Goal: Information Seeking & Learning: Check status

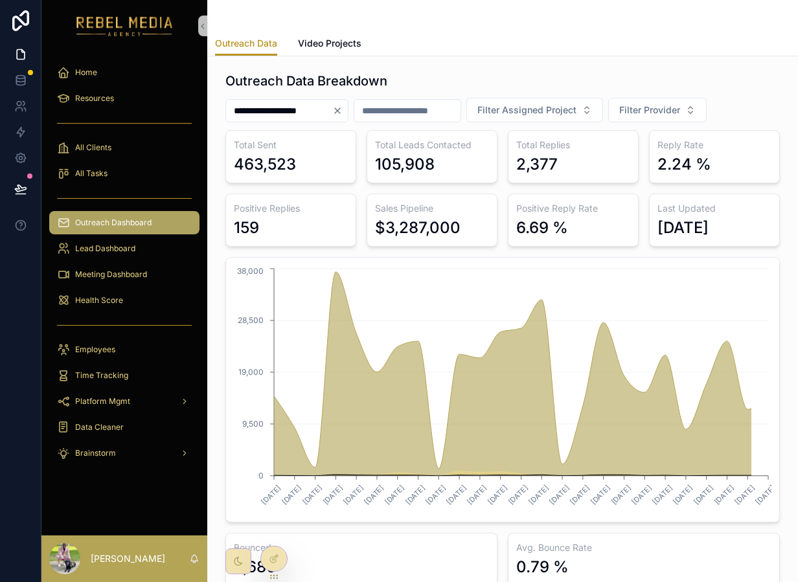
click at [127, 322] on div "scrollable content" at bounding box center [124, 325] width 150 height 21
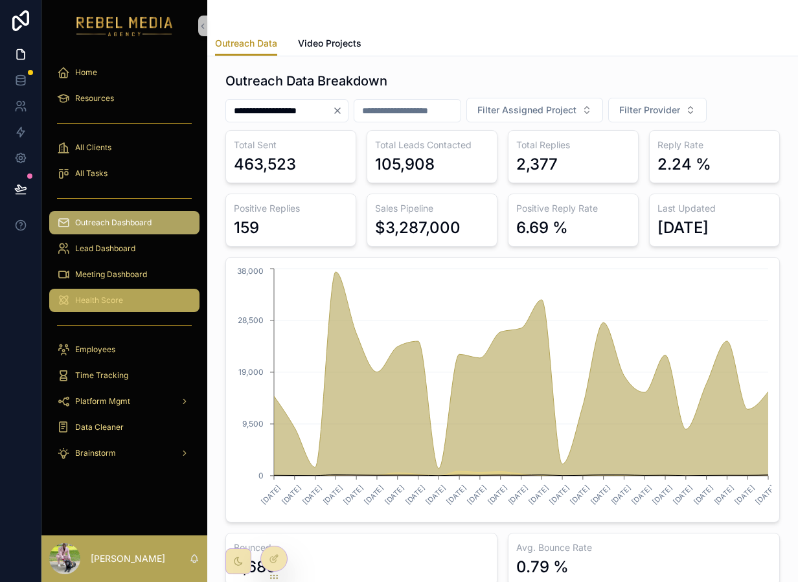
click at [131, 304] on div "Health Score" at bounding box center [124, 300] width 135 height 21
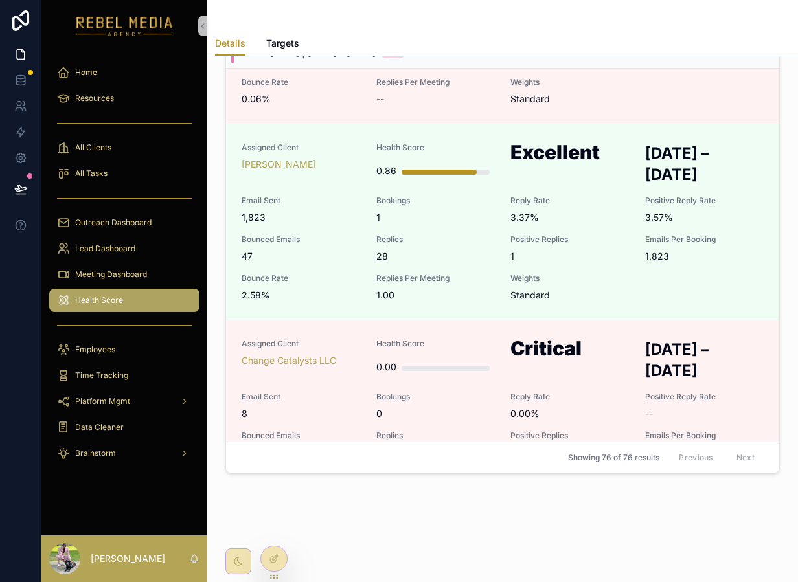
scroll to position [2413, 0]
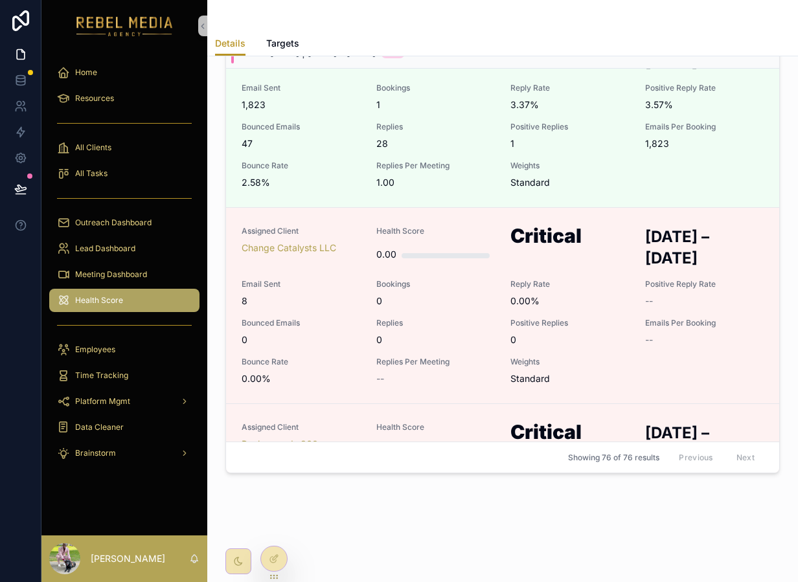
click at [124, 260] on div "Lead Dashboard" at bounding box center [124, 249] width 166 height 26
click at [124, 273] on span "Meeting Dashboard" at bounding box center [111, 274] width 72 height 10
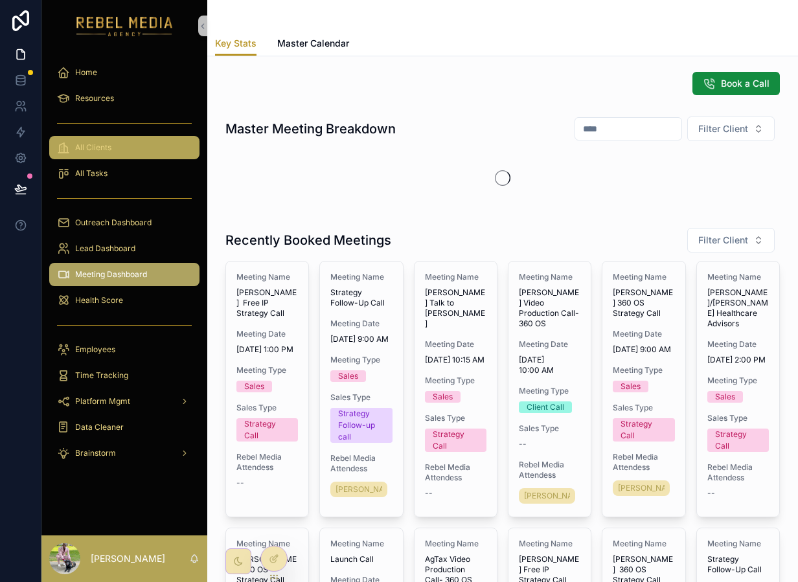
click at [88, 150] on span "All Clients" at bounding box center [93, 148] width 36 height 10
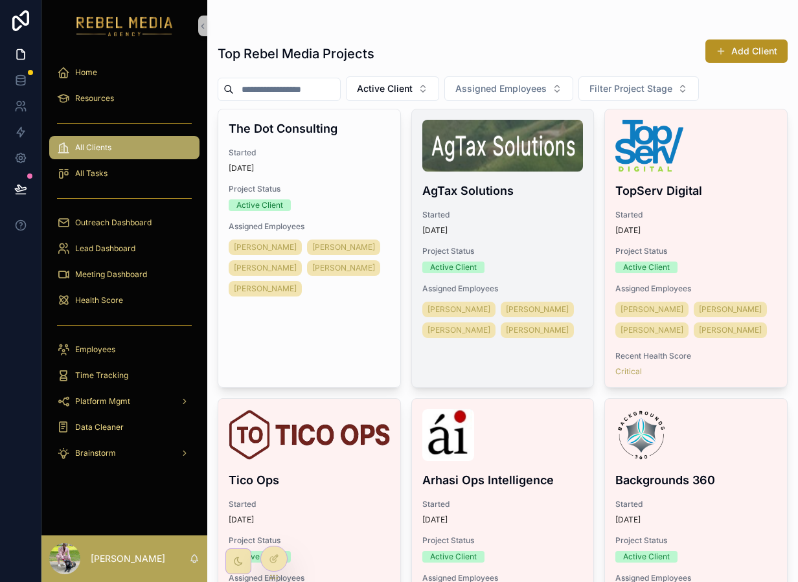
click at [540, 223] on div "Started [DATE]" at bounding box center [502, 223] width 161 height 26
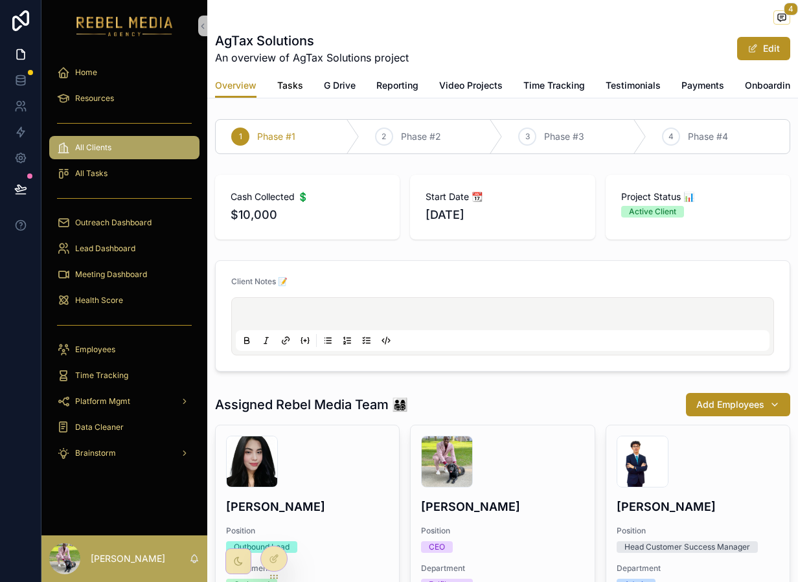
click at [296, 88] on span "Tasks" at bounding box center [290, 85] width 26 height 13
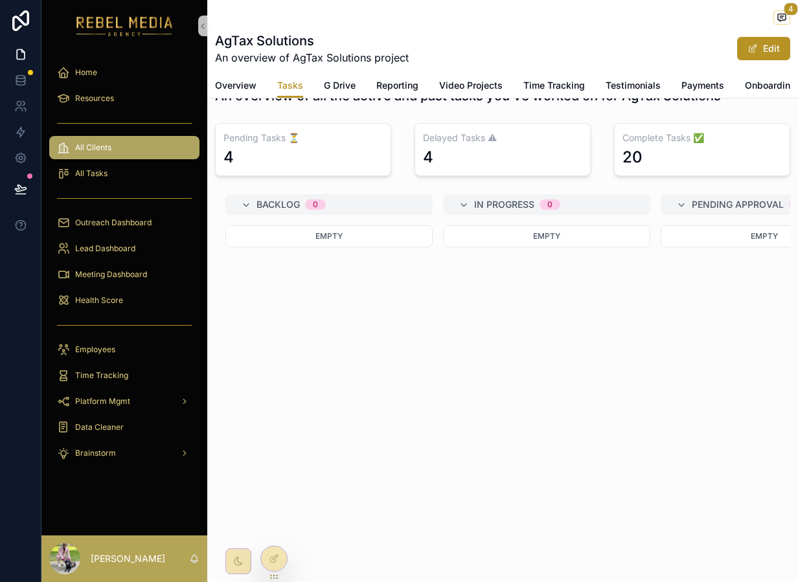
click at [118, 159] on div "All Clients" at bounding box center [124, 148] width 166 height 26
click at [374, 308] on div "Empty" at bounding box center [328, 349] width 207 height 249
click at [151, 229] on div "Outreach Dashboard" at bounding box center [124, 222] width 135 height 21
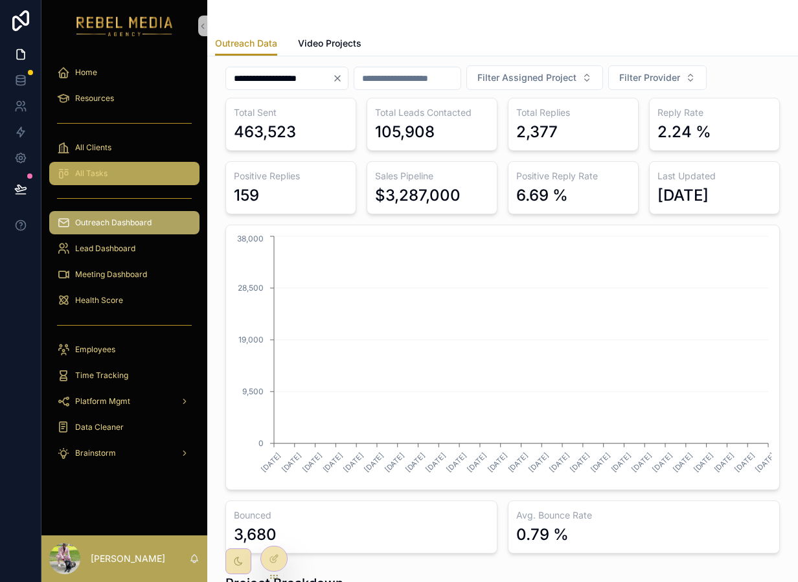
click at [123, 165] on div "All Tasks" at bounding box center [124, 173] width 135 height 21
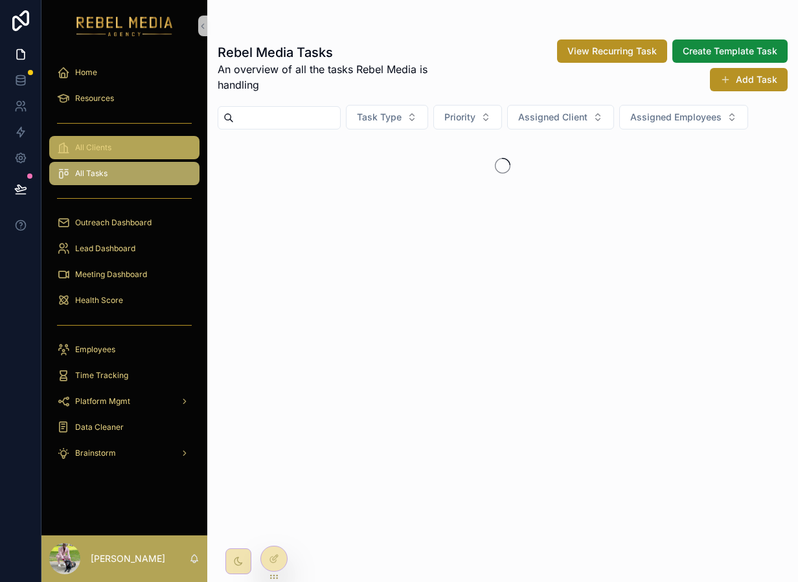
click at [143, 154] on div "All Clients" at bounding box center [124, 147] width 135 height 21
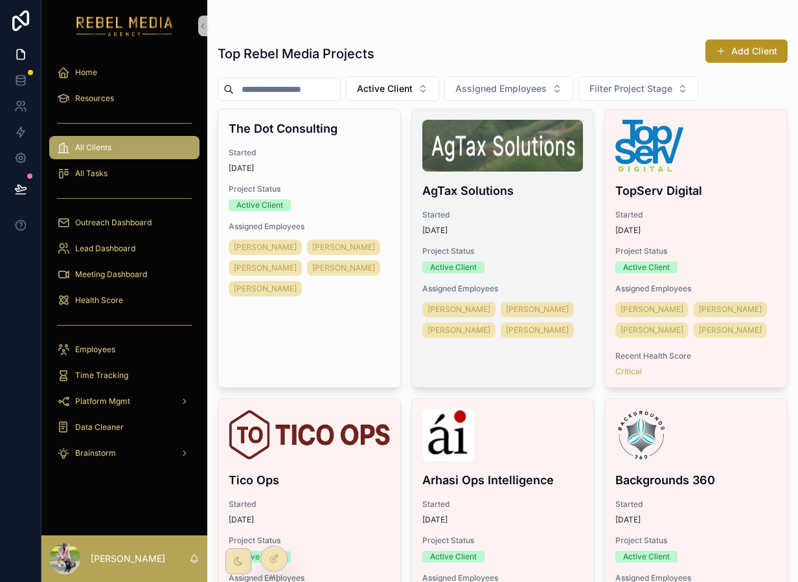
click at [486, 199] on h4 "AgTax Solutions" at bounding box center [502, 190] width 161 height 17
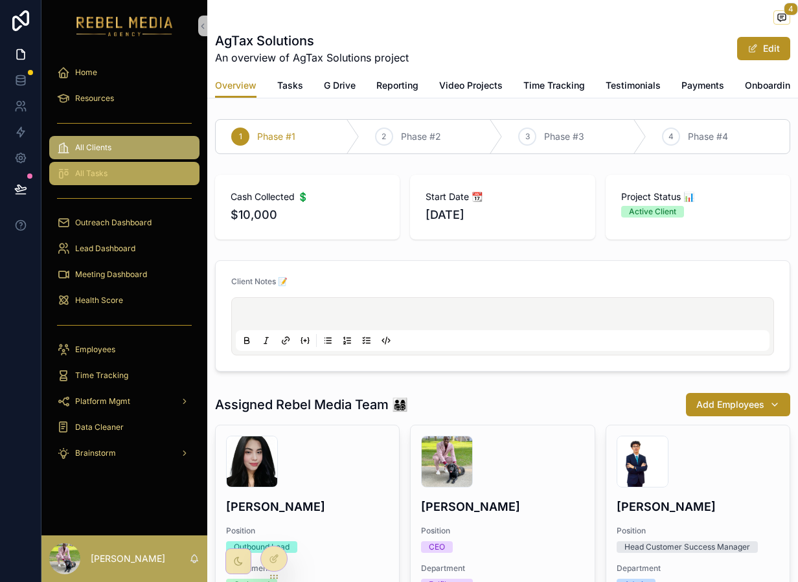
click at [108, 180] on div "All Tasks" at bounding box center [124, 173] width 135 height 21
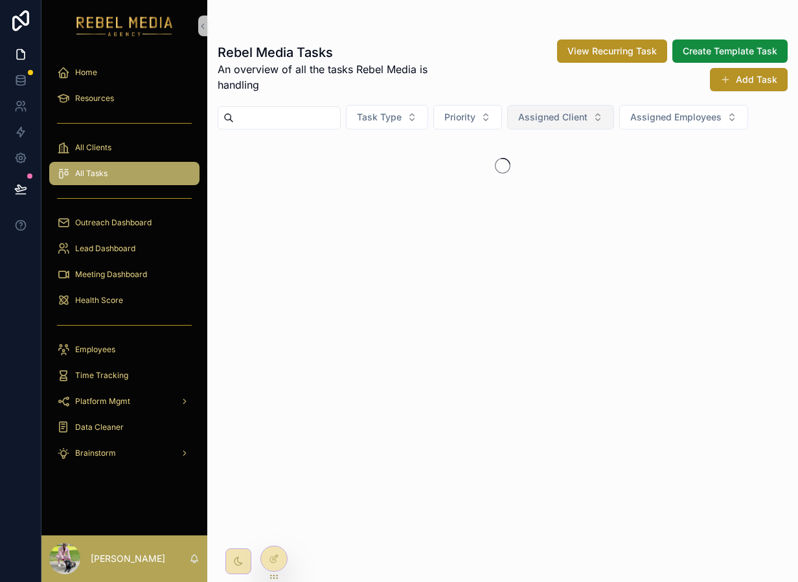
click at [557, 117] on span "Assigned Client" at bounding box center [552, 117] width 69 height 13
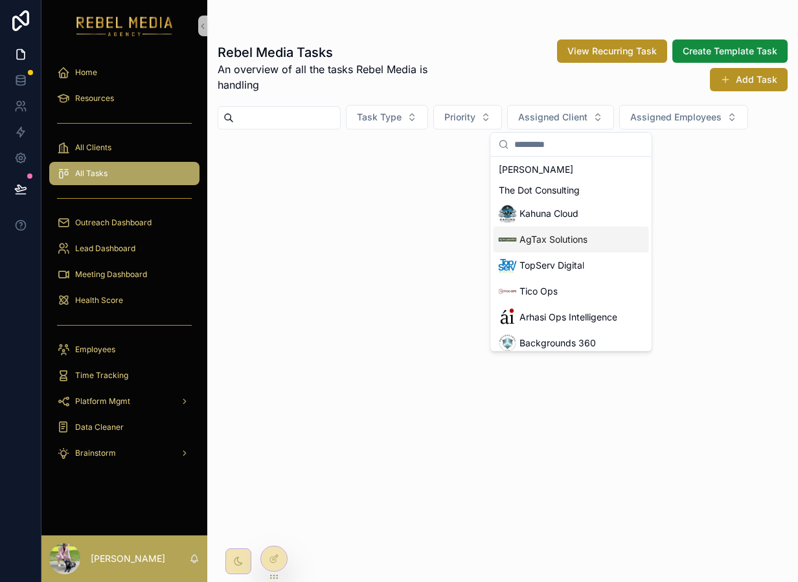
click at [544, 242] on span "AgTax Solutions" at bounding box center [554, 239] width 68 height 13
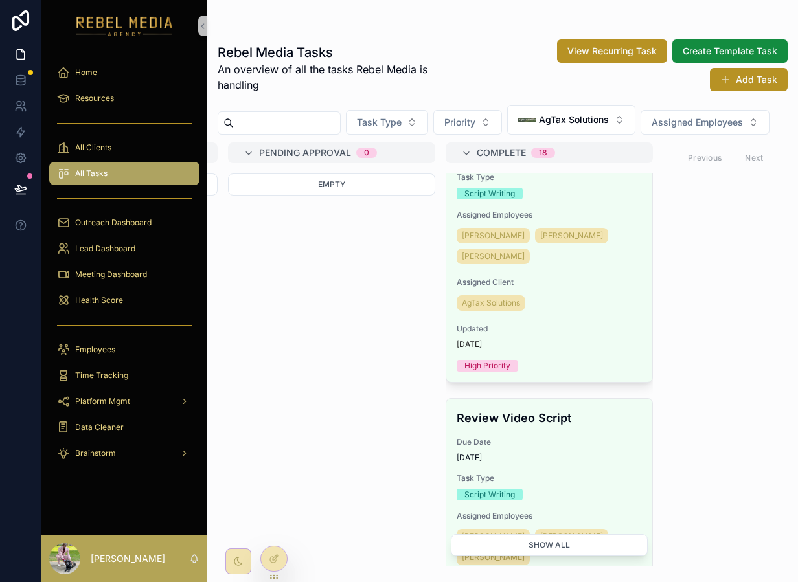
scroll to position [1145, 0]
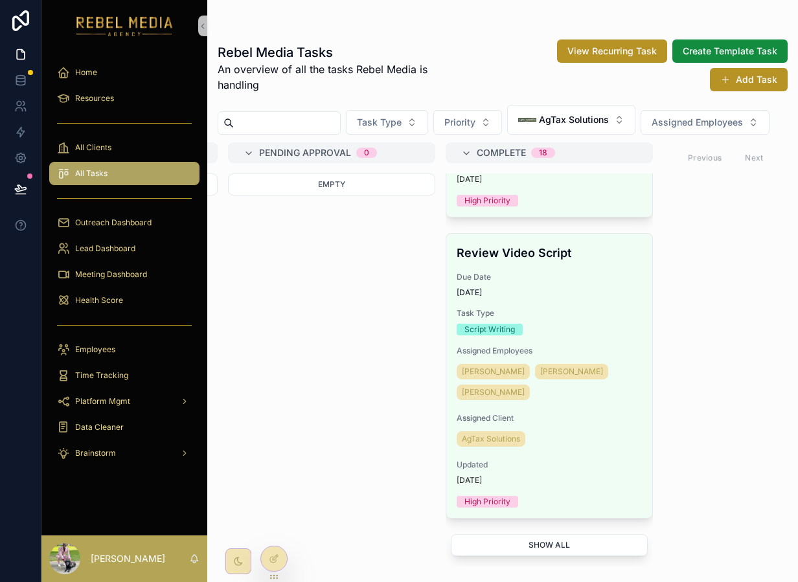
click at [549, 546] on button "Show all" at bounding box center [549, 545] width 197 height 22
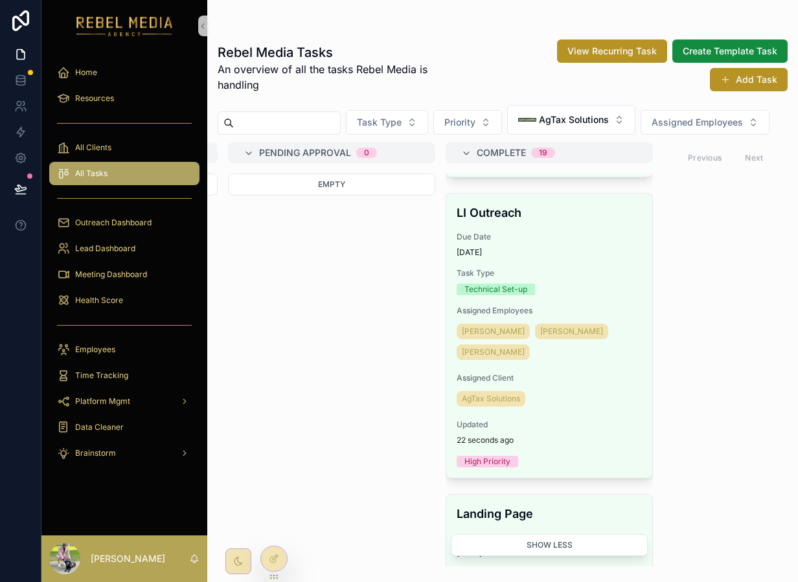
scroll to position [0, 0]
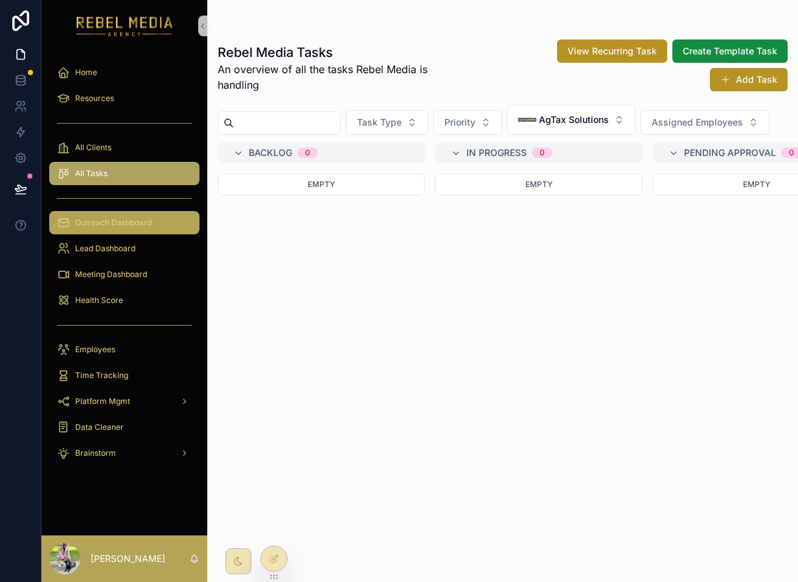
drag, startPoint x: 146, startPoint y: 222, endPoint x: 134, endPoint y: 187, distance: 37.5
click at [146, 222] on span "Outreach Dashboard" at bounding box center [113, 223] width 76 height 10
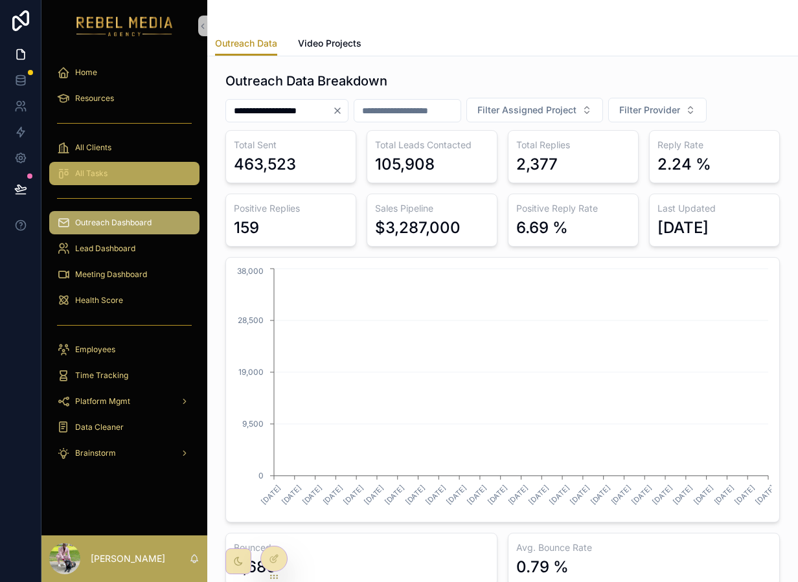
click at [117, 179] on div "All Tasks" at bounding box center [124, 173] width 135 height 21
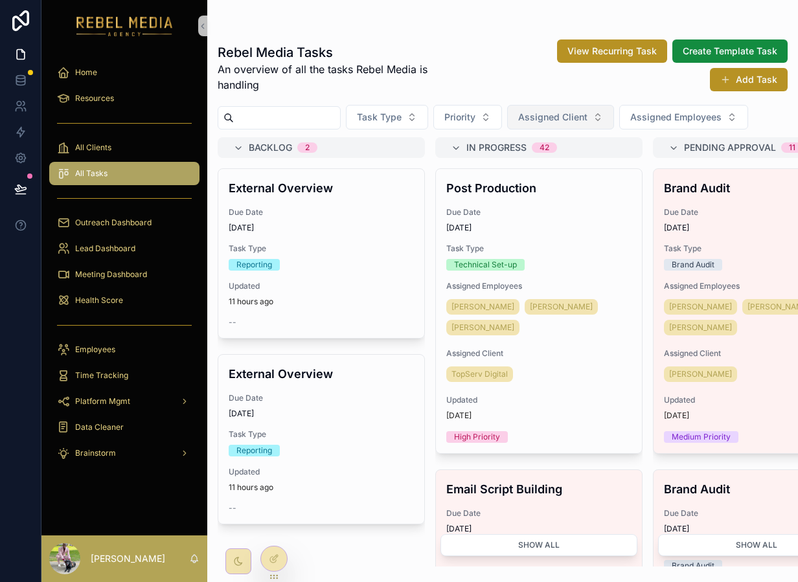
click at [558, 119] on span "Assigned Client" at bounding box center [552, 117] width 69 height 13
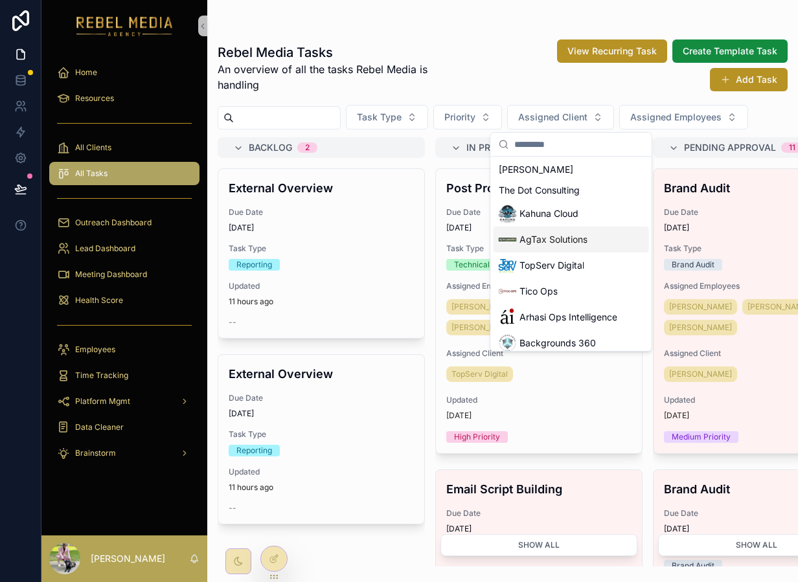
click at [542, 246] on span "AgTax Solutions" at bounding box center [554, 239] width 68 height 13
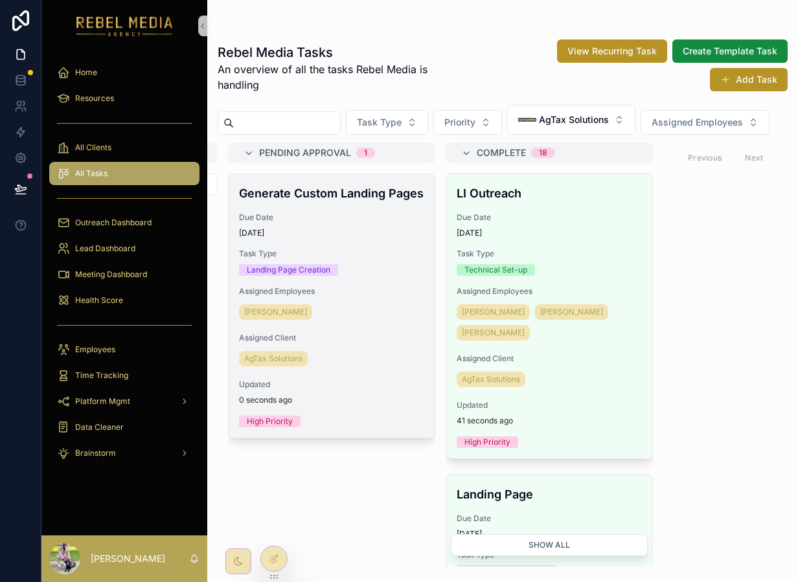
click at [404, 238] on span "[DATE]" at bounding box center [331, 233] width 185 height 10
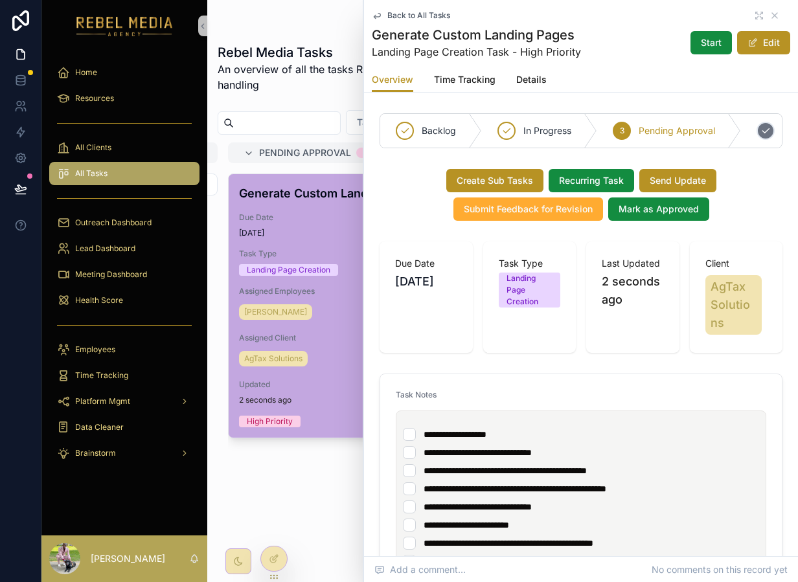
scroll to position [0, 67]
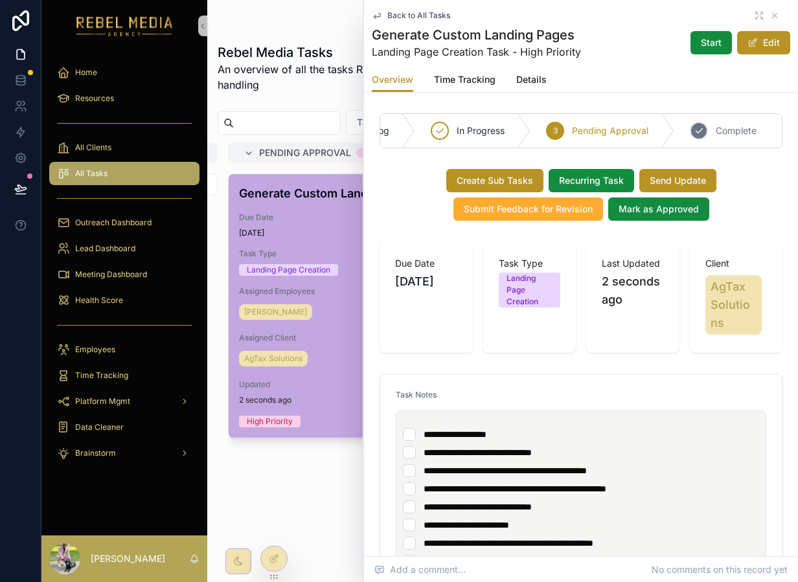
click at [707, 126] on div "4 Complete" at bounding box center [728, 131] width 108 height 34
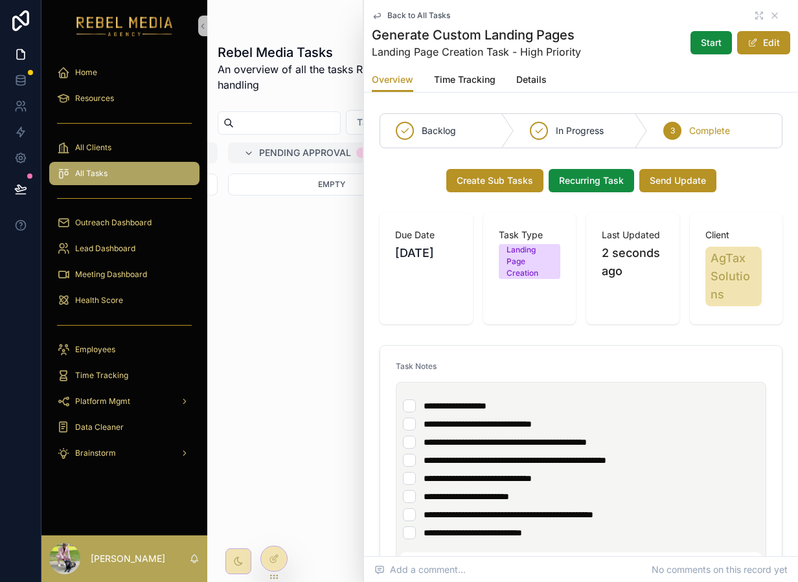
scroll to position [0, 0]
click at [775, 18] on icon "scrollable content" at bounding box center [775, 15] width 10 height 10
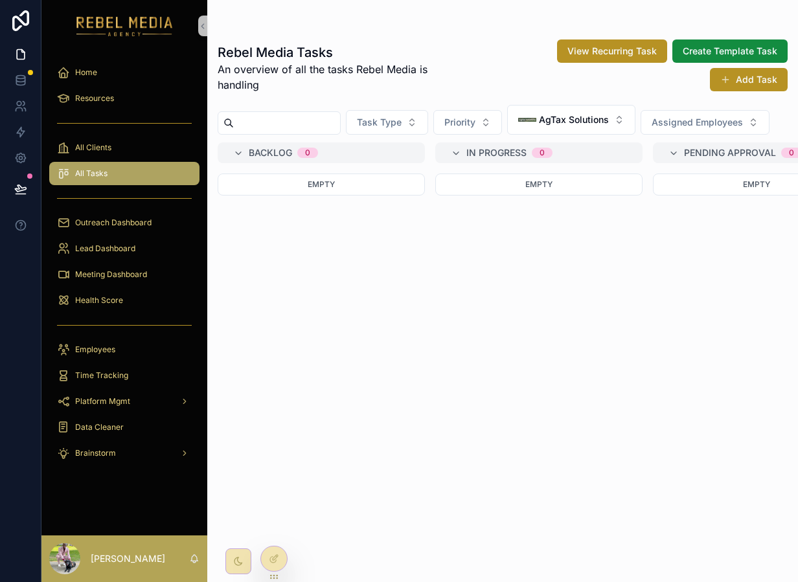
click at [571, 137] on div "Rebel Media Tasks An overview of all the tasks Rebel Media is handling View Rec…" at bounding box center [502, 299] width 591 height 536
click at [571, 122] on span "AgTax Solutions" at bounding box center [574, 119] width 70 height 13
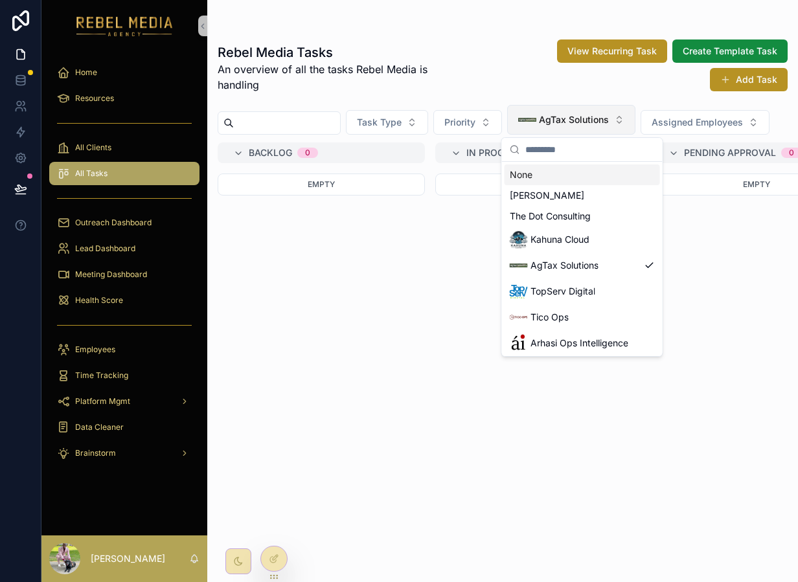
click at [571, 122] on span "AgTax Solutions" at bounding box center [574, 119] width 70 height 13
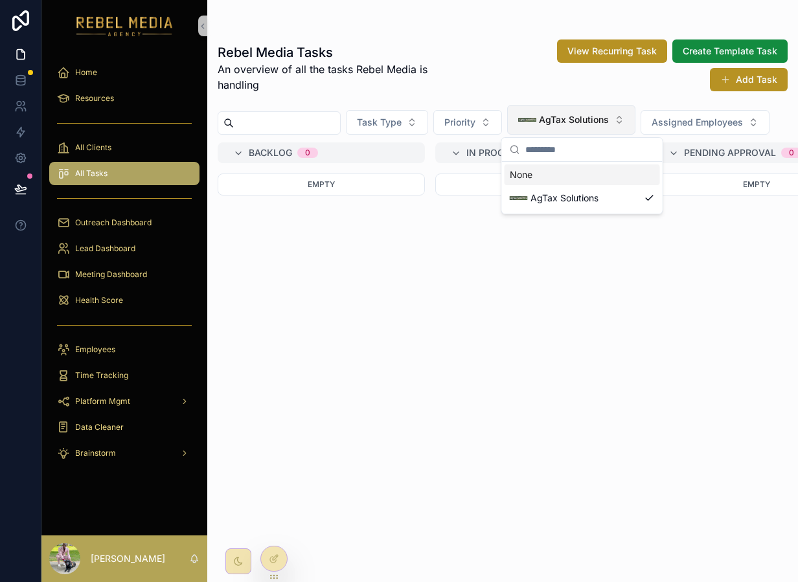
click at [571, 122] on span "AgTax Solutions" at bounding box center [574, 119] width 70 height 13
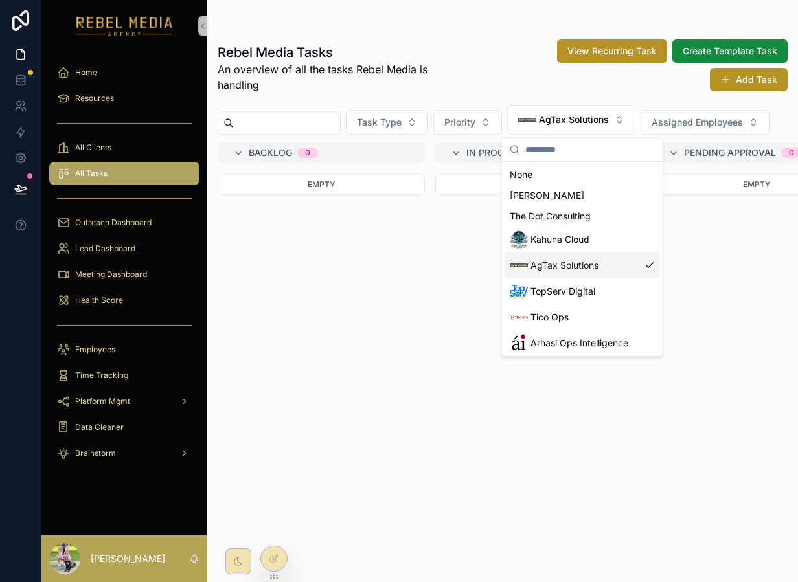
click at [582, 276] on div "AgTax Solutions" at bounding box center [582, 266] width 155 height 26
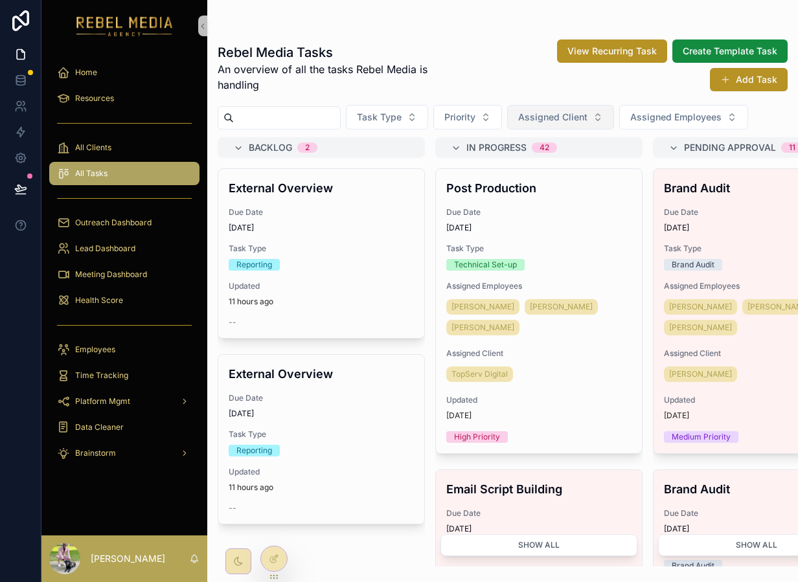
click at [555, 120] on span "Assigned Client" at bounding box center [552, 117] width 69 height 13
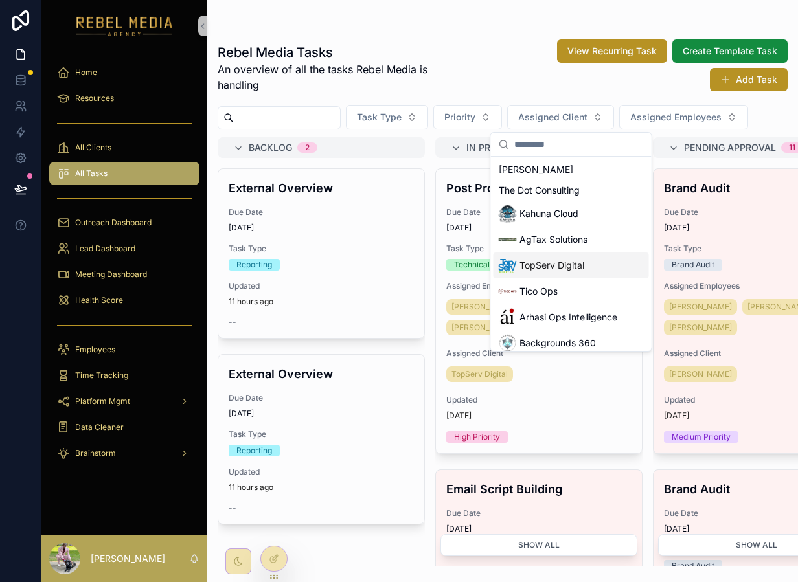
click at [567, 266] on span "TopServ Digital" at bounding box center [552, 265] width 65 height 13
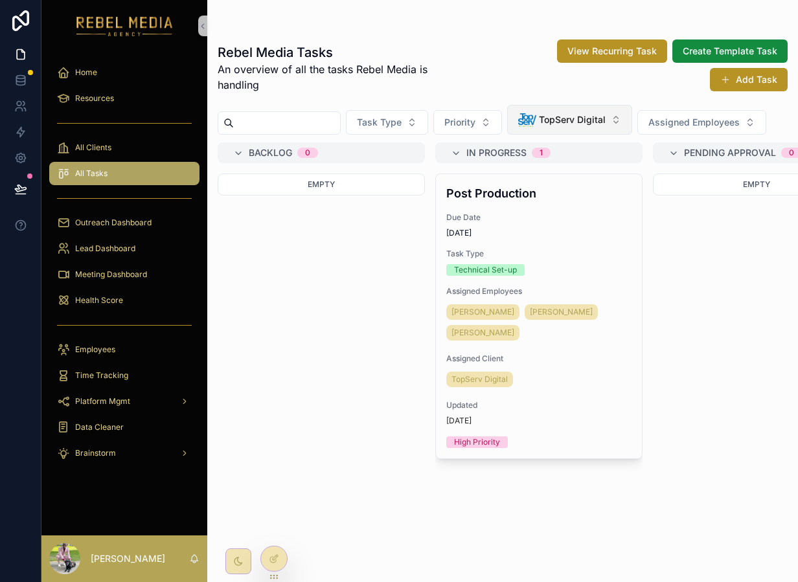
click at [556, 122] on span "TopServ Digital" at bounding box center [572, 119] width 67 height 13
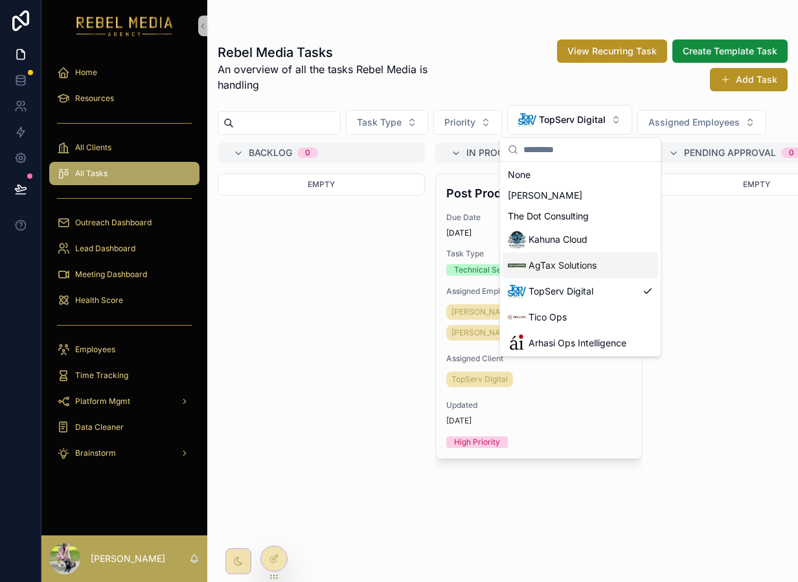
click at [584, 261] on span "AgTax Solutions" at bounding box center [563, 265] width 68 height 13
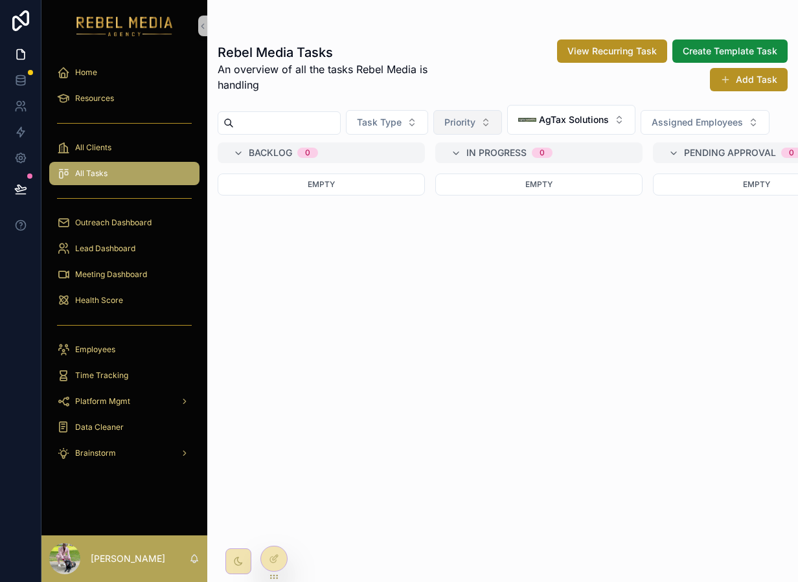
click at [464, 127] on span "Priority" at bounding box center [459, 122] width 31 height 13
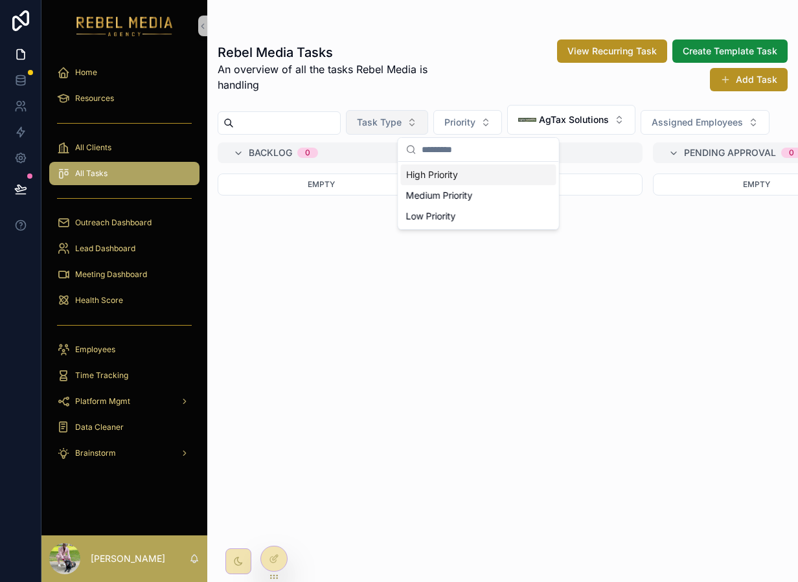
click at [402, 117] on span "Task Type" at bounding box center [379, 122] width 45 height 13
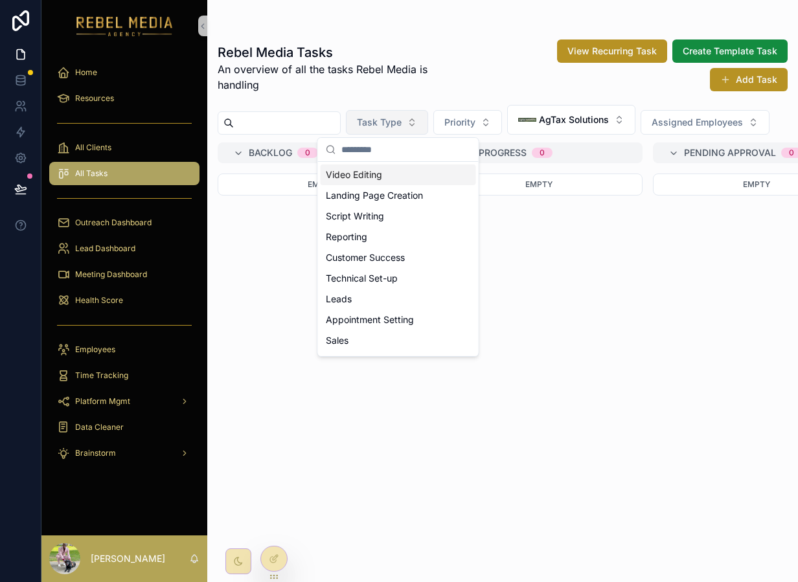
click at [388, 125] on span "Task Type" at bounding box center [379, 122] width 45 height 13
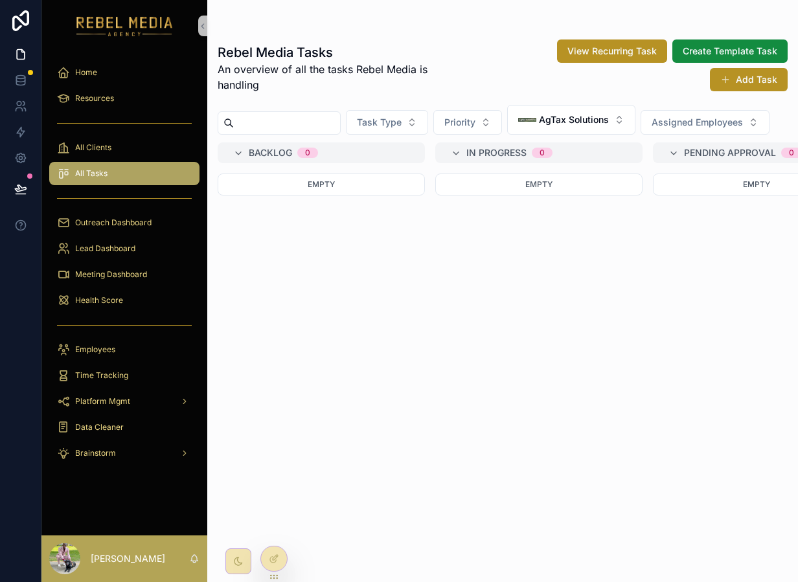
click at [701, 137] on div "Rebel Media Tasks An overview of all the tasks Rebel Media is handling View Rec…" at bounding box center [502, 299] width 591 height 536
click at [698, 129] on button "Assigned Employees" at bounding box center [705, 122] width 129 height 25
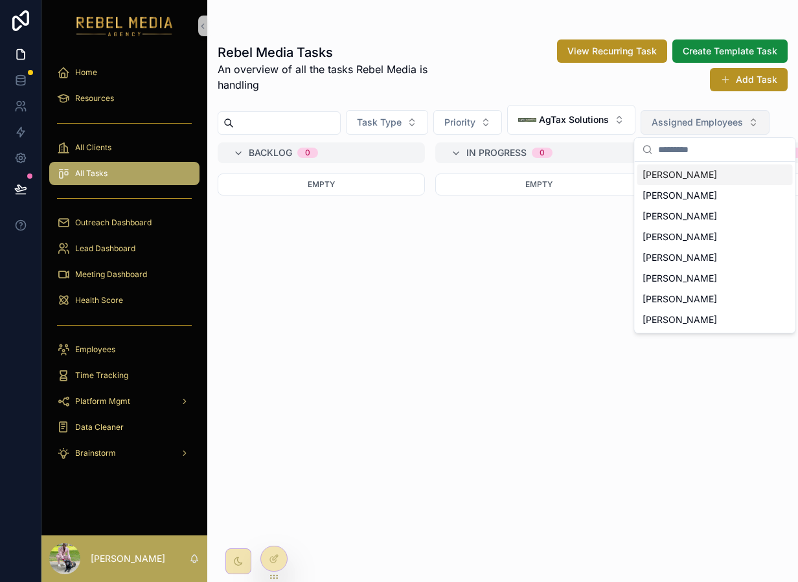
click at [693, 130] on button "Assigned Employees" at bounding box center [705, 122] width 129 height 25
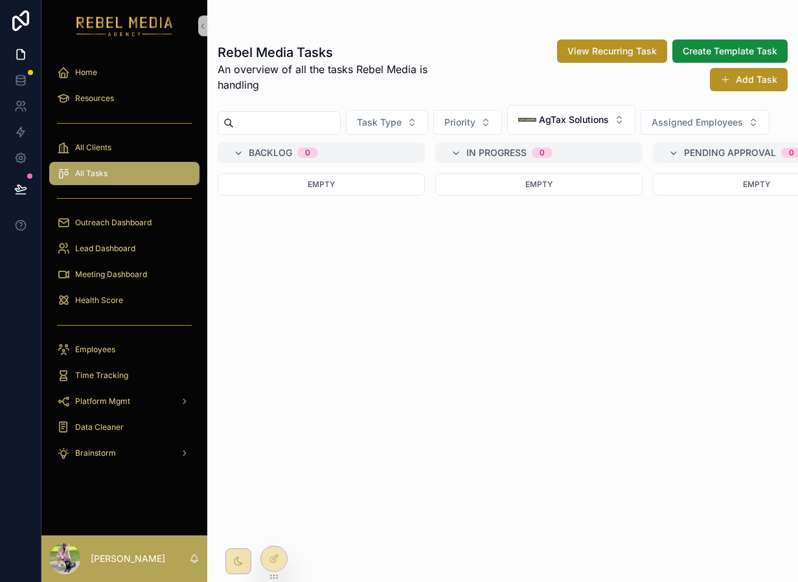
drag, startPoint x: 588, startPoint y: 349, endPoint x: 509, endPoint y: 349, distance: 78.4
click at [509, 349] on div "Empty" at bounding box center [538, 370] width 207 height 393
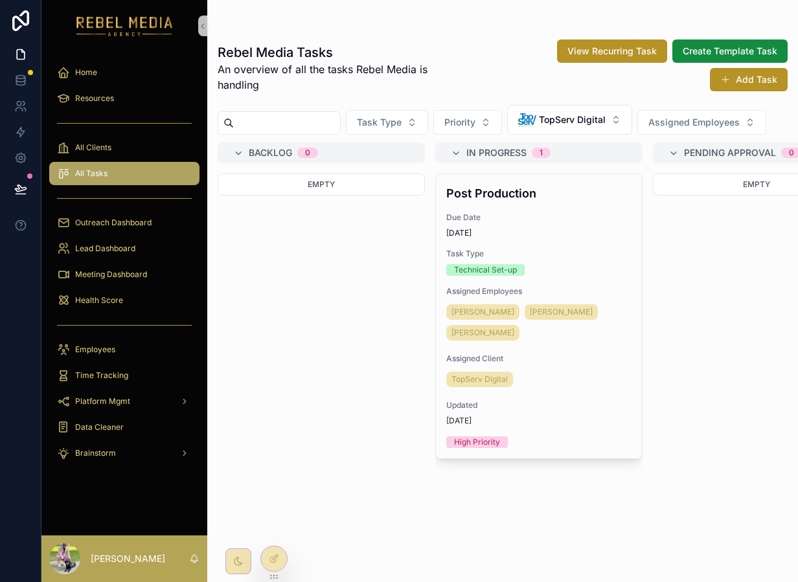
click at [336, 225] on div "Empty" at bounding box center [321, 370] width 207 height 393
click at [118, 266] on div "Meeting Dashboard" at bounding box center [124, 274] width 135 height 21
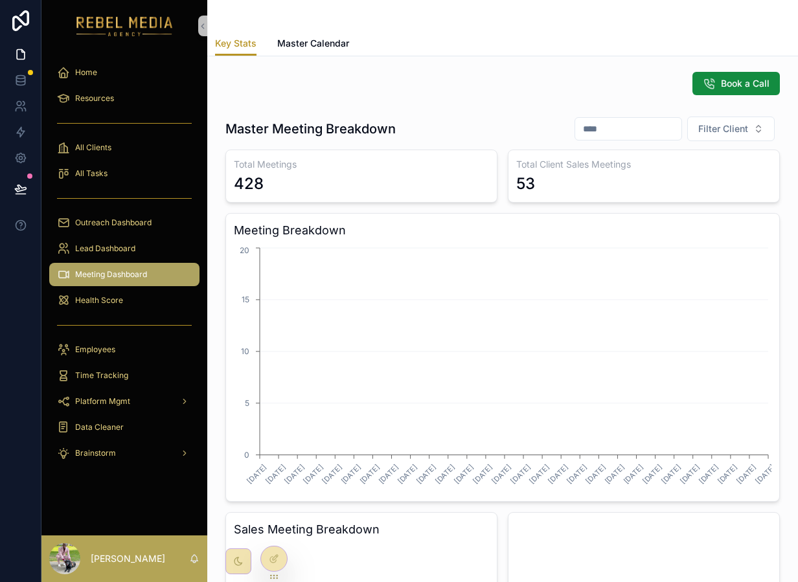
click at [87, 200] on div "scrollable content" at bounding box center [124, 198] width 150 height 21
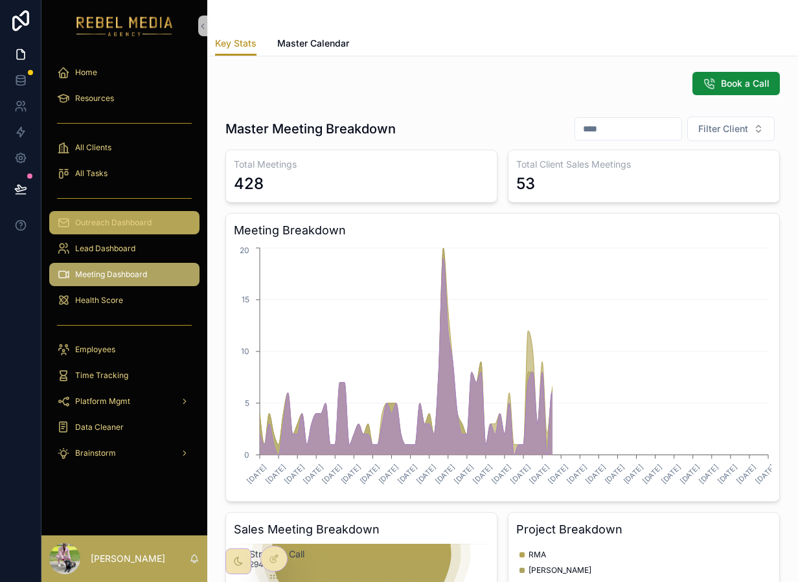
click at [87, 223] on span "Outreach Dashboard" at bounding box center [113, 223] width 76 height 10
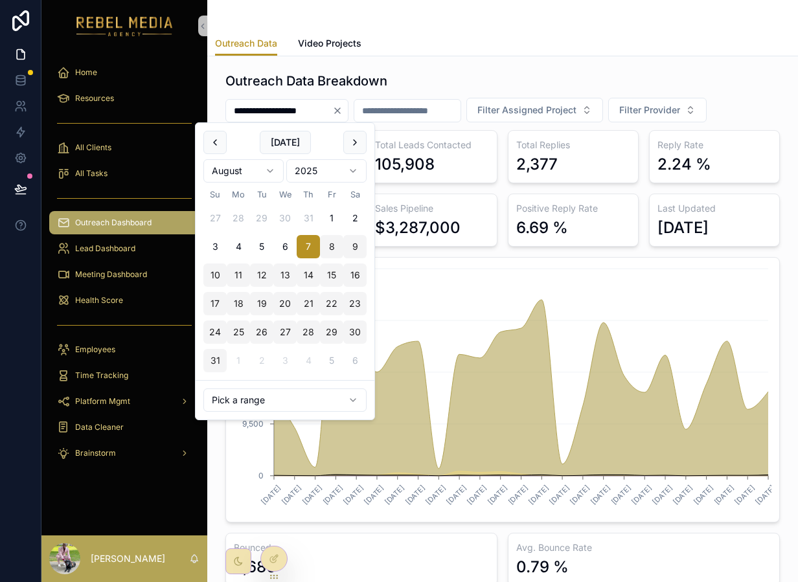
click at [332, 115] on input "**********" at bounding box center [279, 111] width 106 height 18
click at [348, 116] on div "**********" at bounding box center [286, 110] width 123 height 23
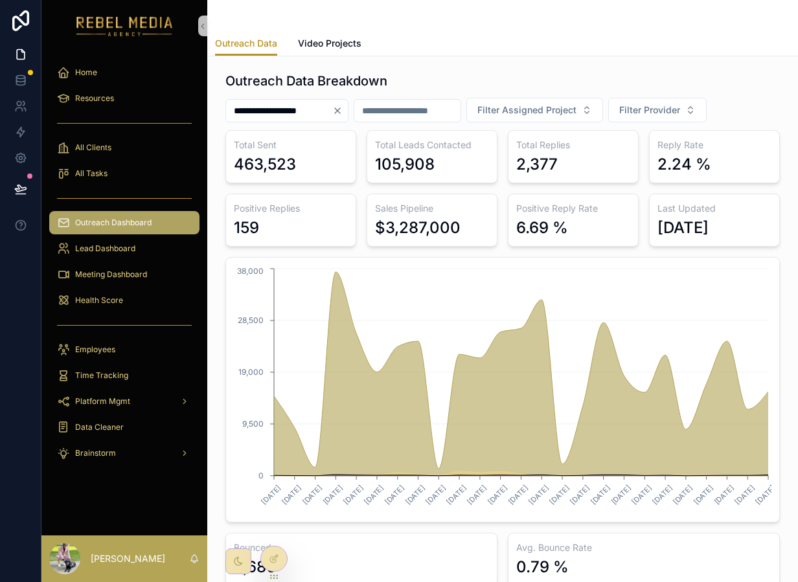
click at [343, 112] on icon "Clear" at bounding box center [337, 111] width 10 height 10
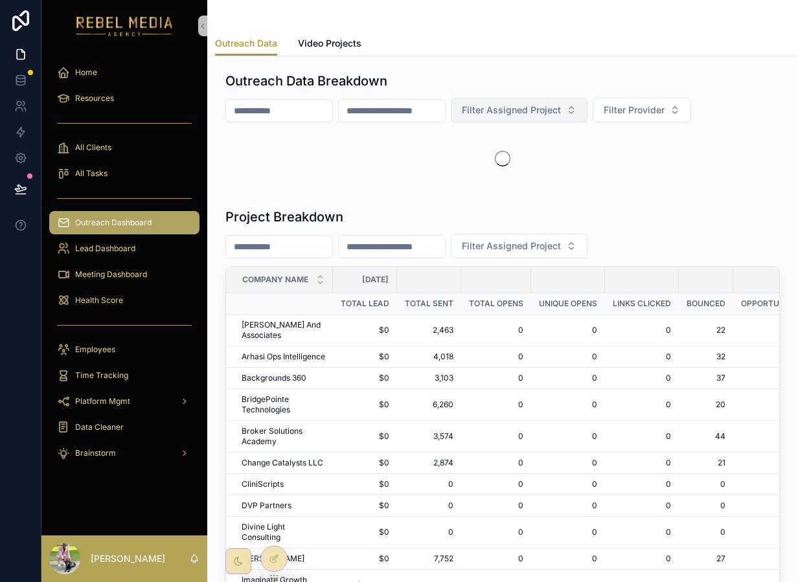
click at [544, 120] on button "Filter Assigned Project" at bounding box center [519, 110] width 137 height 25
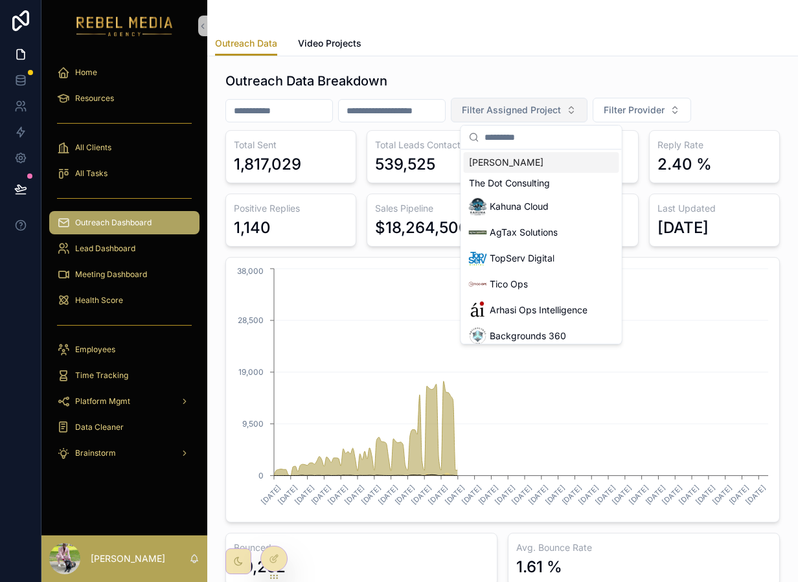
click at [561, 111] on span "Filter Assigned Project" at bounding box center [511, 110] width 99 height 13
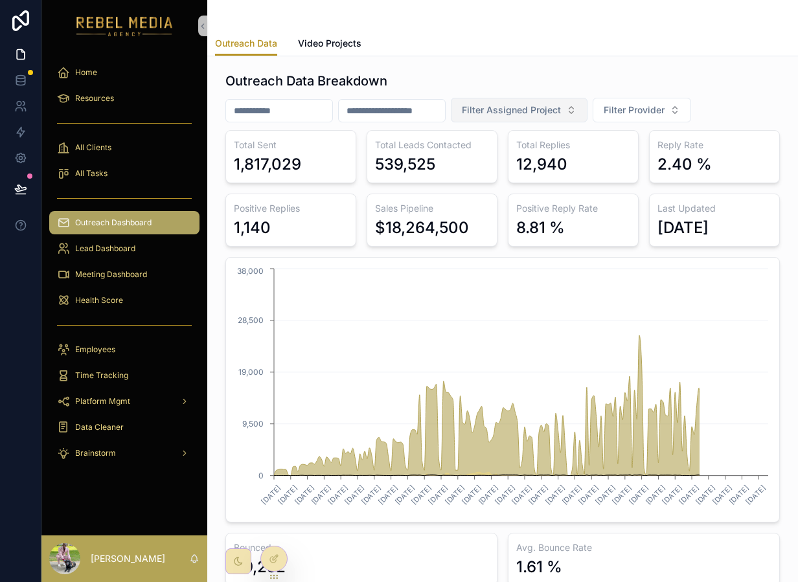
click at [561, 111] on span "Filter Assigned Project" at bounding box center [511, 110] width 99 height 13
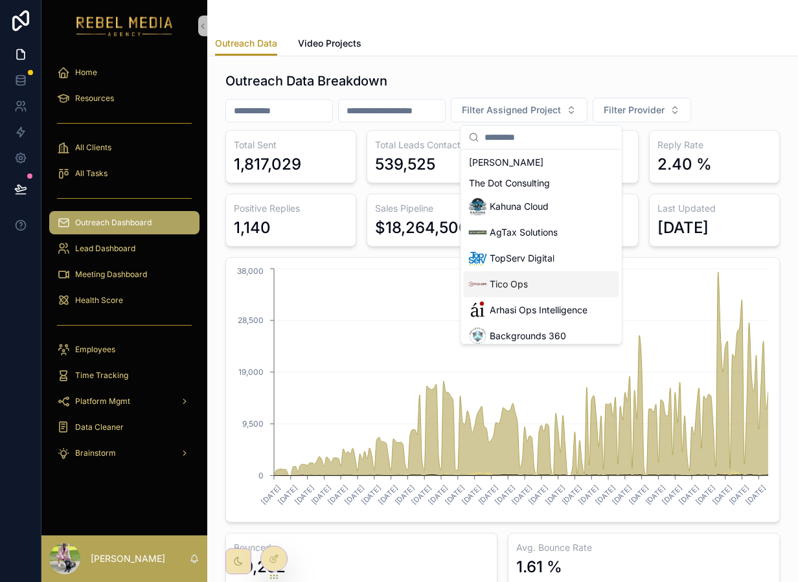
click at [536, 271] on div "Tico Ops" at bounding box center [541, 284] width 155 height 26
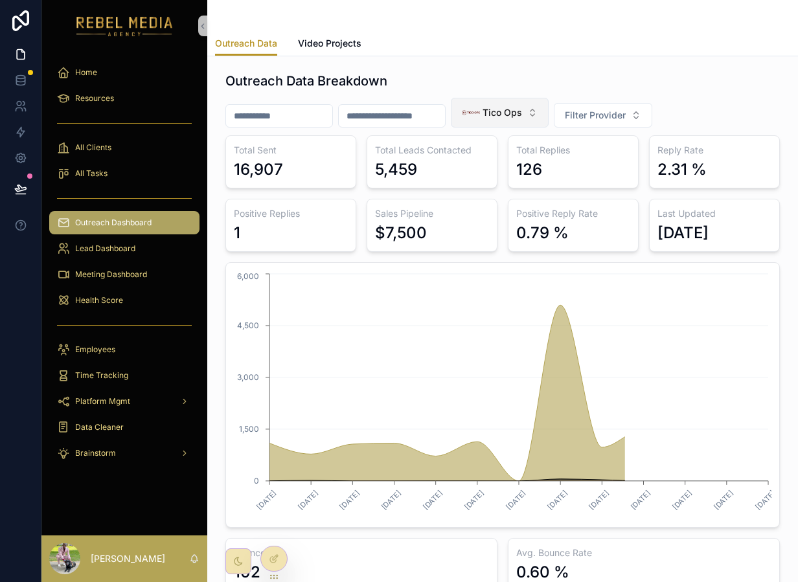
click at [508, 112] on span "Tico Ops" at bounding box center [503, 112] width 40 height 13
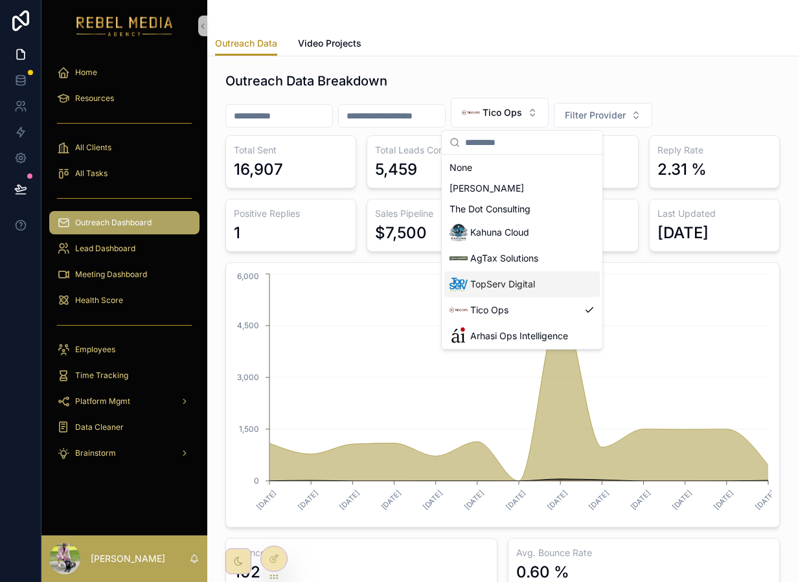
click at [514, 281] on span "TopServ Digital" at bounding box center [502, 284] width 65 height 13
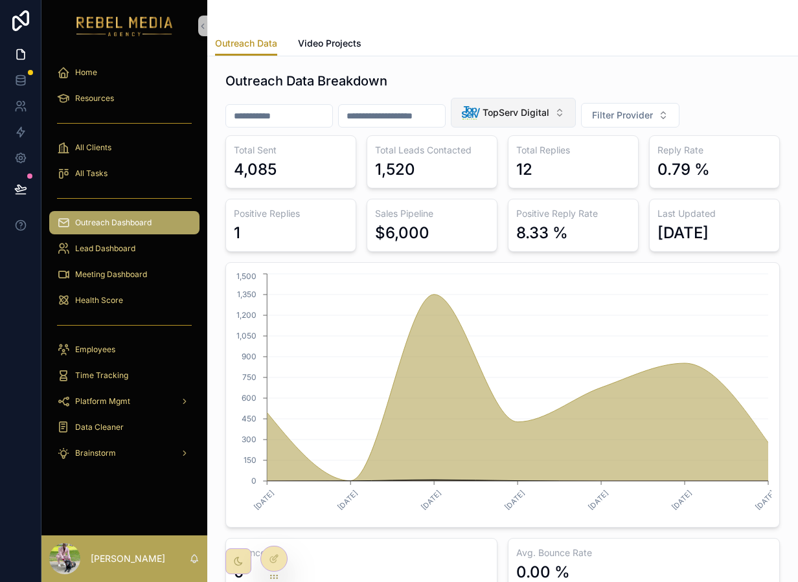
click at [538, 113] on span "TopServ Digital" at bounding box center [516, 112] width 67 height 13
click at [702, 238] on div "[DATE]" at bounding box center [682, 233] width 51 height 21
click at [535, 122] on button "TopServ Digital" at bounding box center [513, 113] width 125 height 30
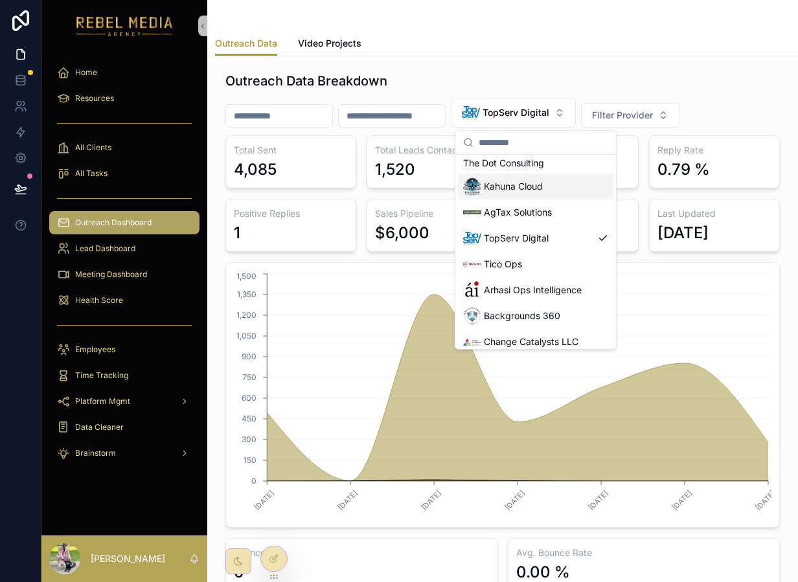
scroll to position [51, 0]
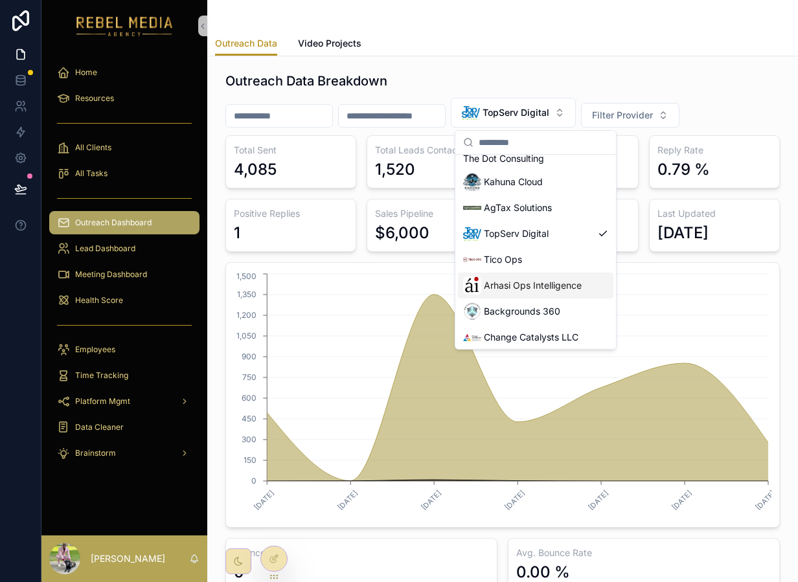
click at [538, 282] on span "Arhasi Ops Intelligence" at bounding box center [533, 285] width 98 height 13
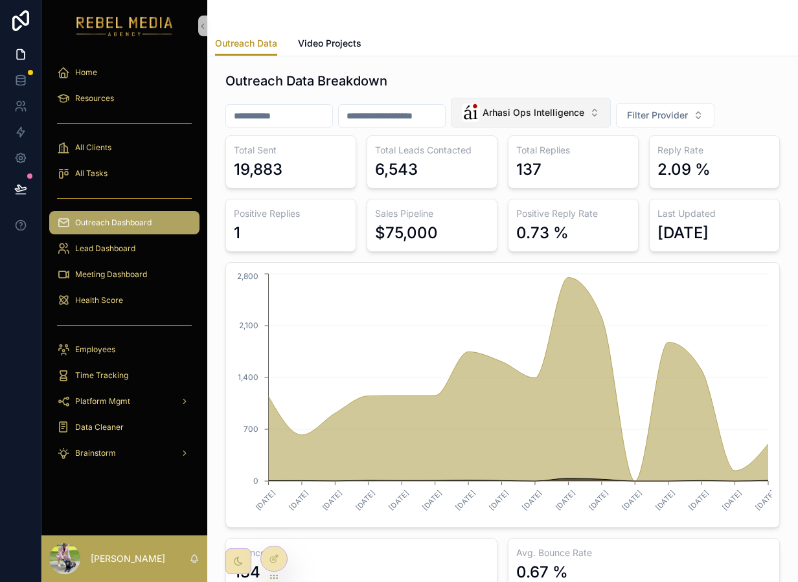
click at [531, 103] on button "Arhasi Ops Intelligence" at bounding box center [531, 113] width 160 height 30
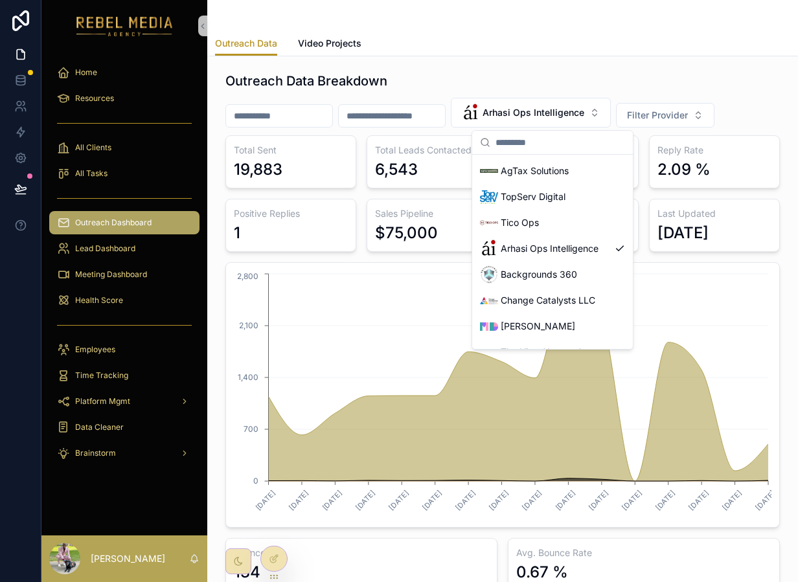
scroll to position [97, 0]
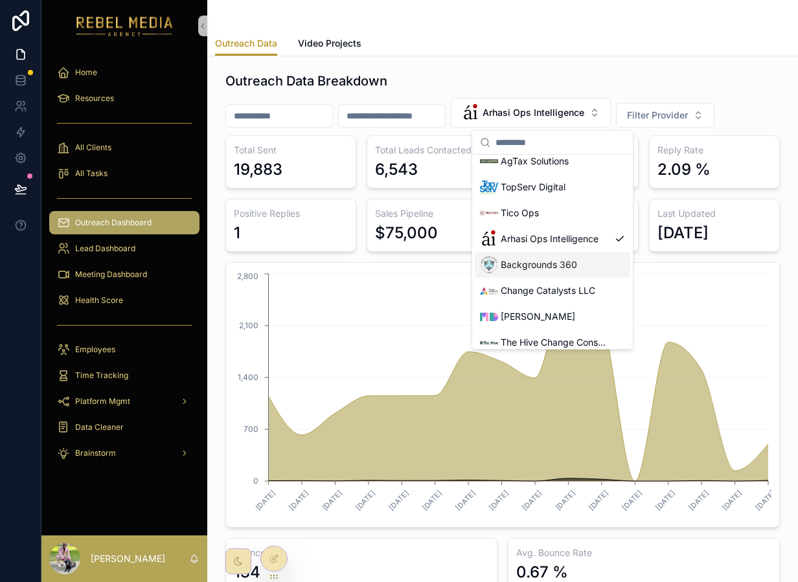
click at [532, 264] on span "Backgrounds 360" at bounding box center [539, 264] width 76 height 13
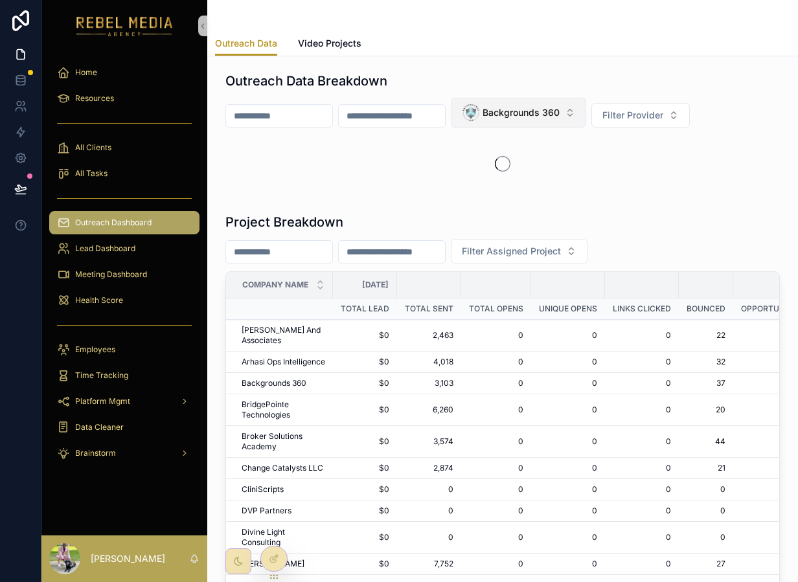
click at [518, 115] on span "Backgrounds 360" at bounding box center [521, 112] width 77 height 13
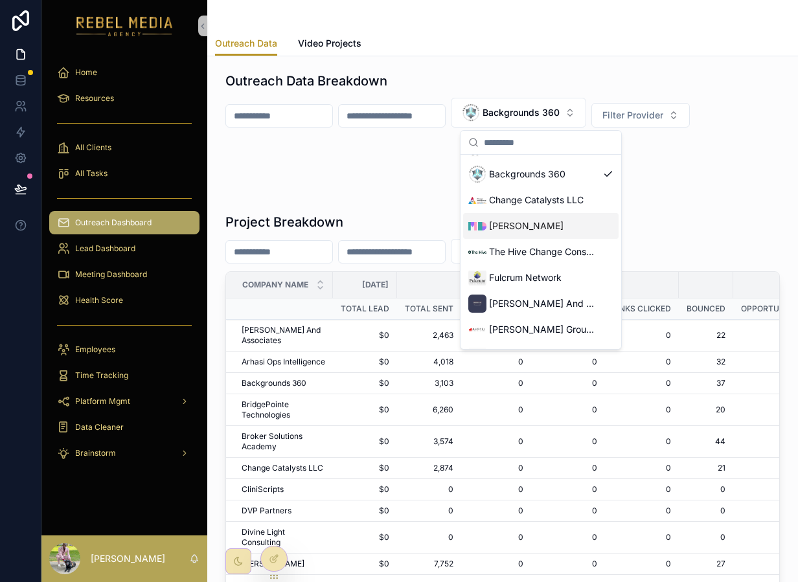
scroll to position [179, 0]
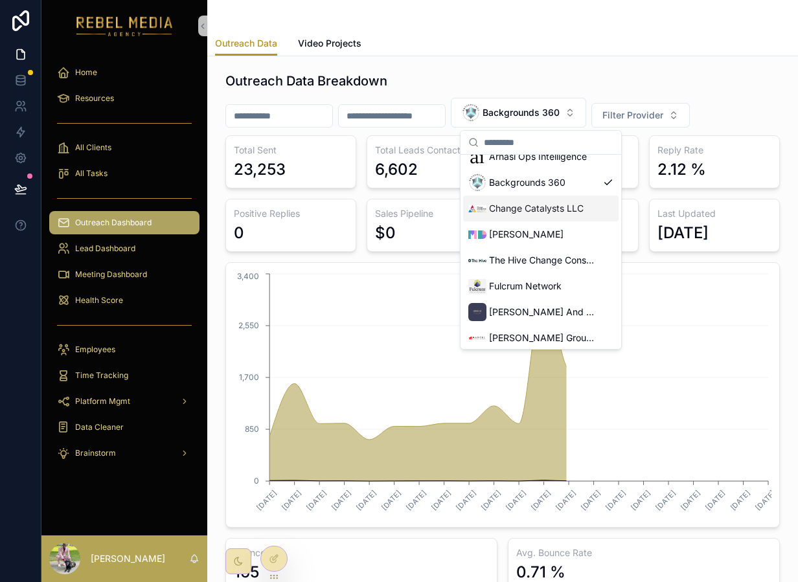
click at [538, 205] on span "Change Catalysts LLC" at bounding box center [536, 208] width 95 height 13
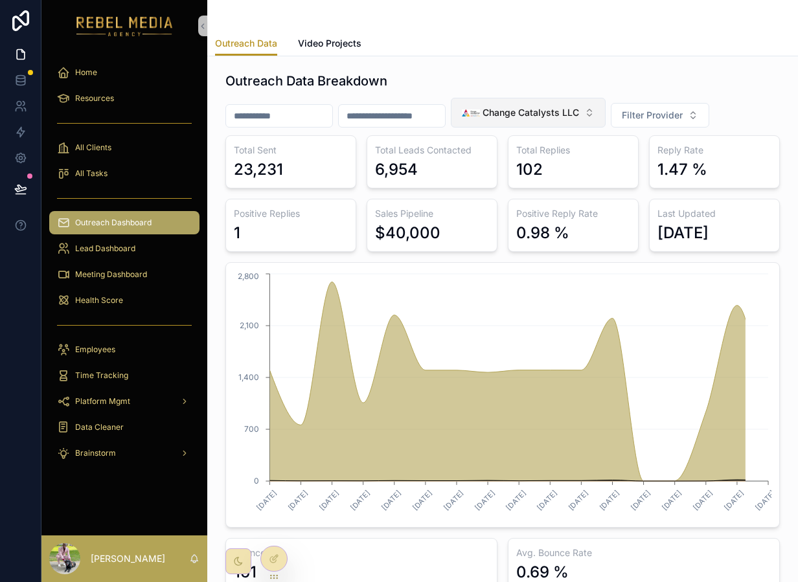
click at [516, 115] on span "Change Catalysts LLC" at bounding box center [531, 112] width 97 height 13
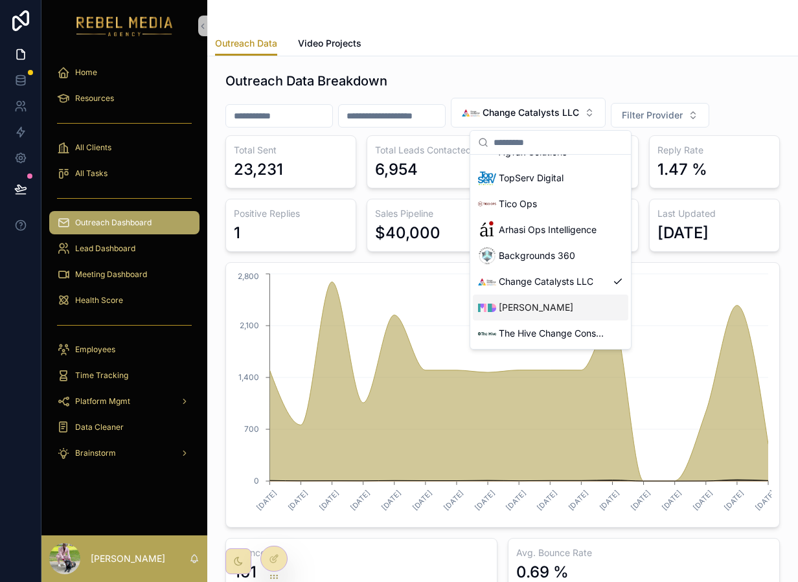
scroll to position [114, 0]
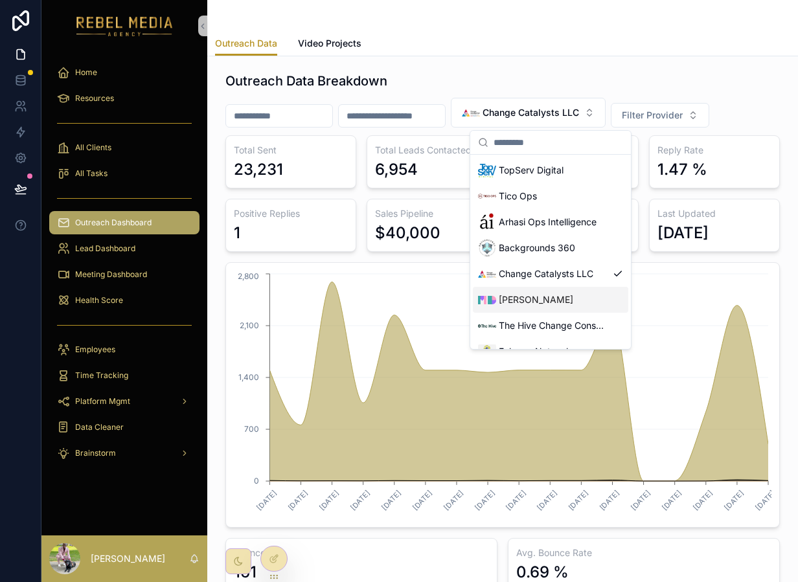
click at [527, 290] on div "[PERSON_NAME]" at bounding box center [550, 300] width 155 height 26
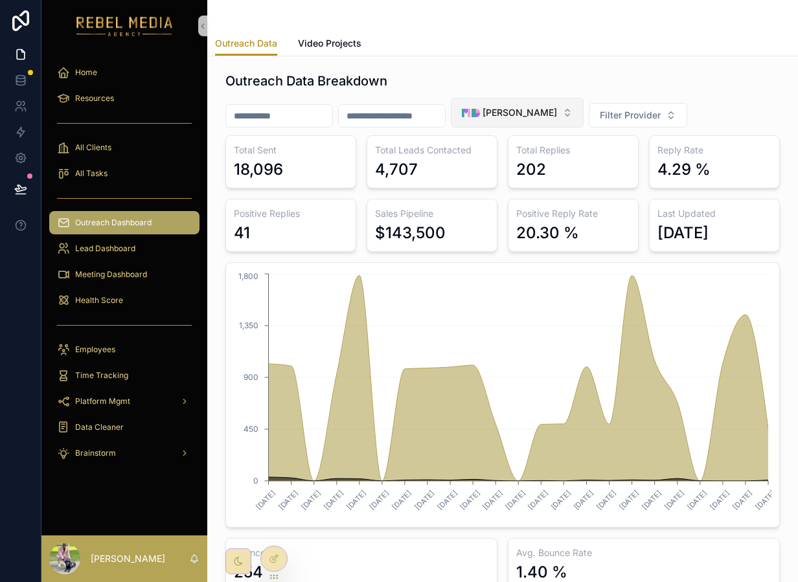
click at [540, 106] on span "[PERSON_NAME]" at bounding box center [520, 112] width 74 height 13
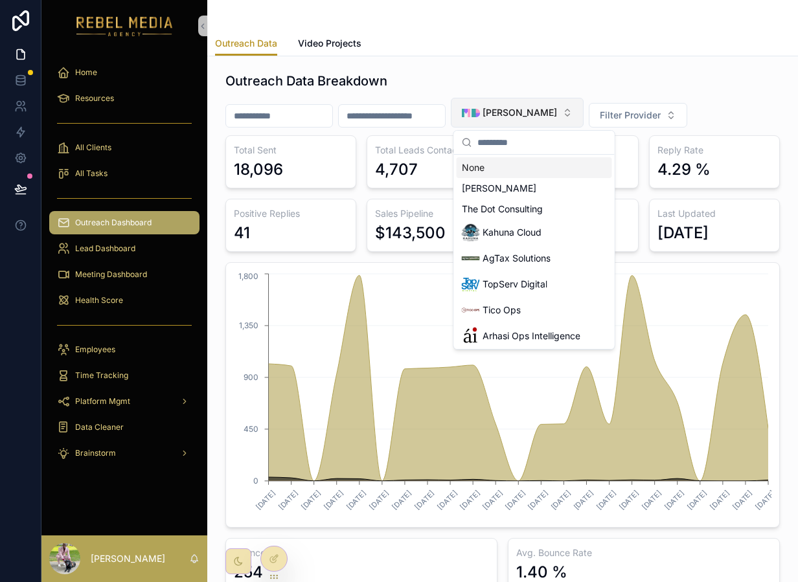
click at [540, 106] on span "[PERSON_NAME]" at bounding box center [520, 112] width 74 height 13
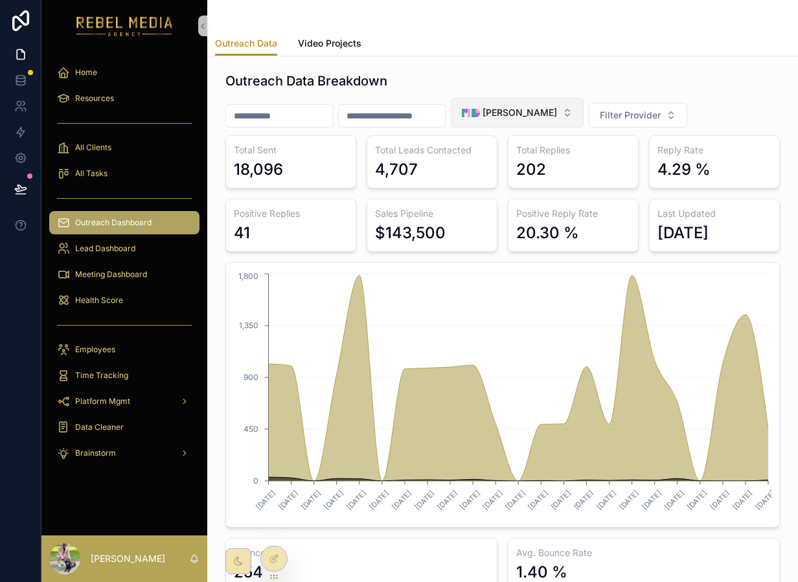
click at [534, 121] on div "[PERSON_NAME]" at bounding box center [509, 113] width 95 height 18
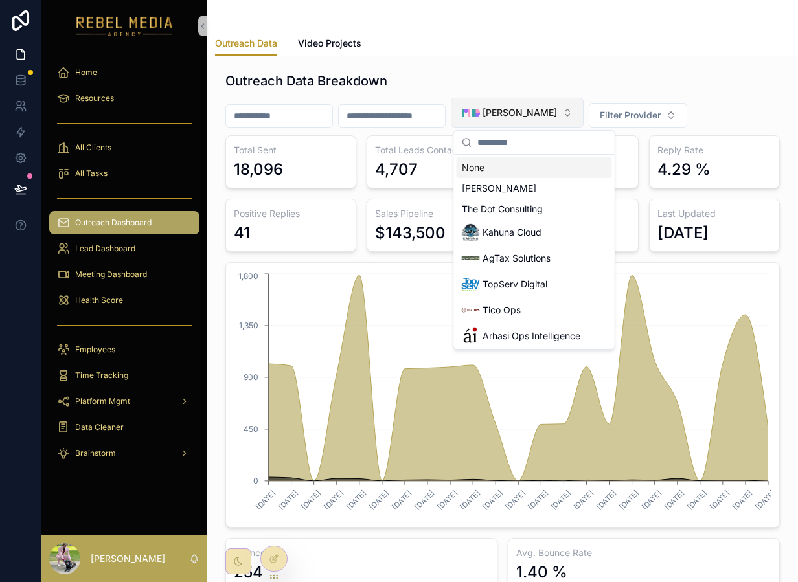
click at [534, 121] on div "[PERSON_NAME]" at bounding box center [509, 113] width 95 height 18
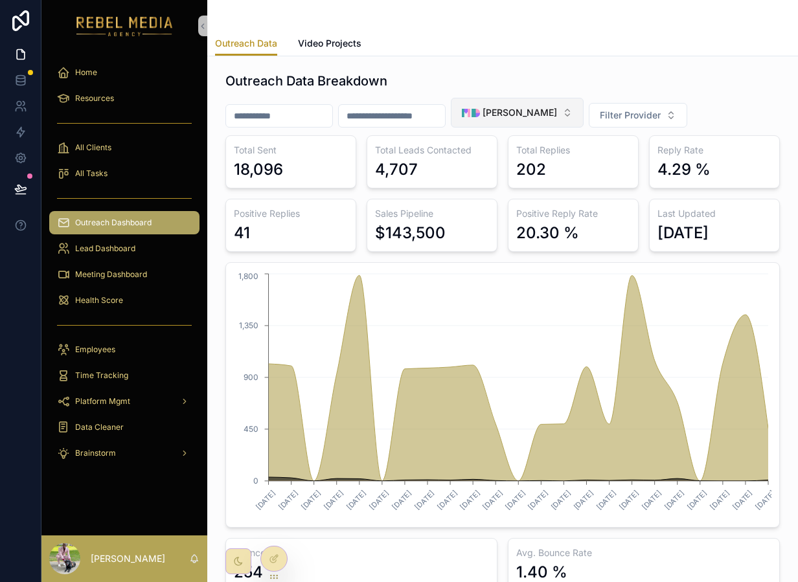
click at [534, 121] on div "[PERSON_NAME]" at bounding box center [509, 113] width 95 height 18
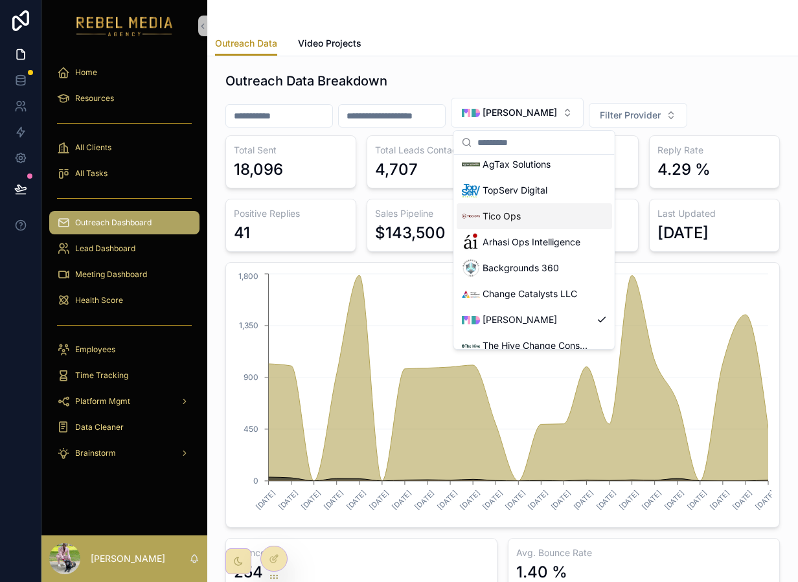
scroll to position [113, 0]
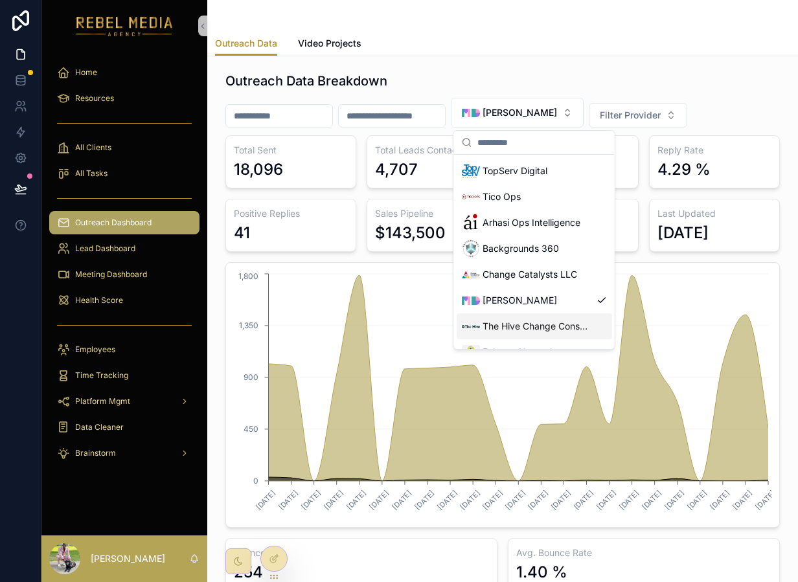
drag, startPoint x: 511, startPoint y: 317, endPoint x: 575, endPoint y: 135, distance: 192.4
click at [511, 317] on div "The Hive Change Consultancy Ltd" at bounding box center [527, 326] width 130 height 18
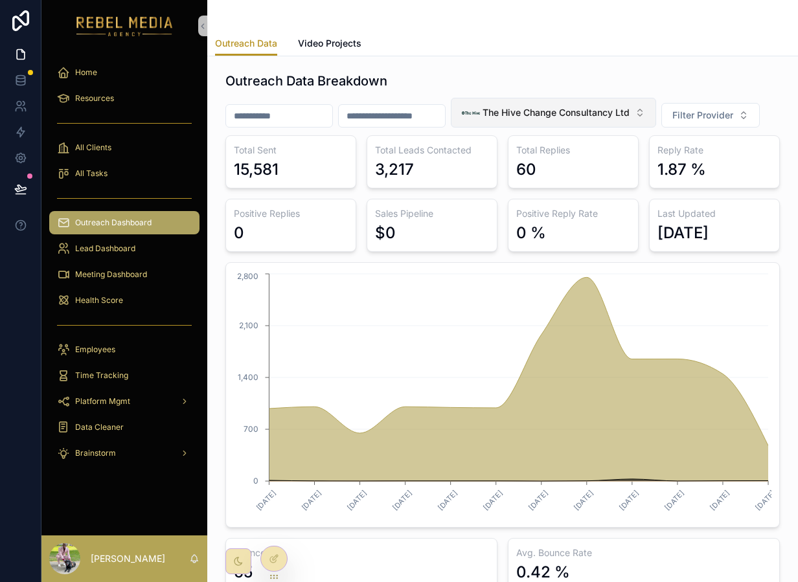
click at [521, 108] on span "The Hive Change Consultancy Ltd" at bounding box center [556, 112] width 147 height 13
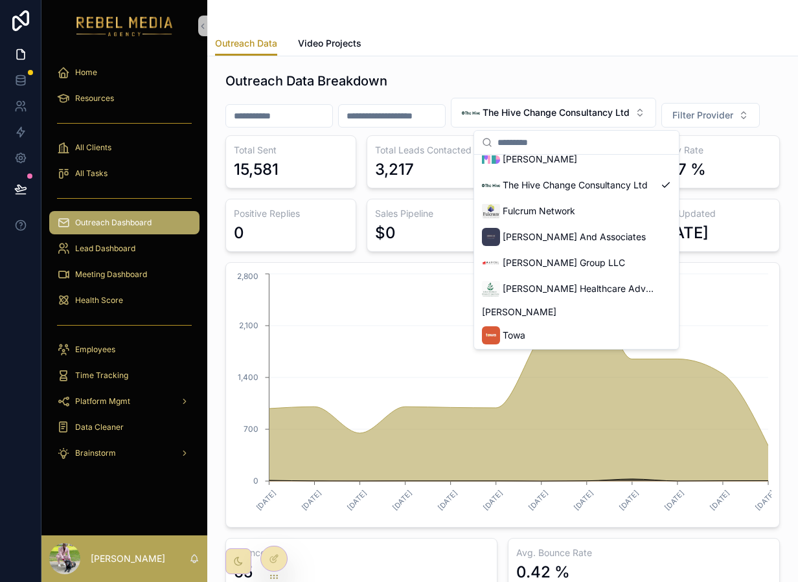
scroll to position [269, 0]
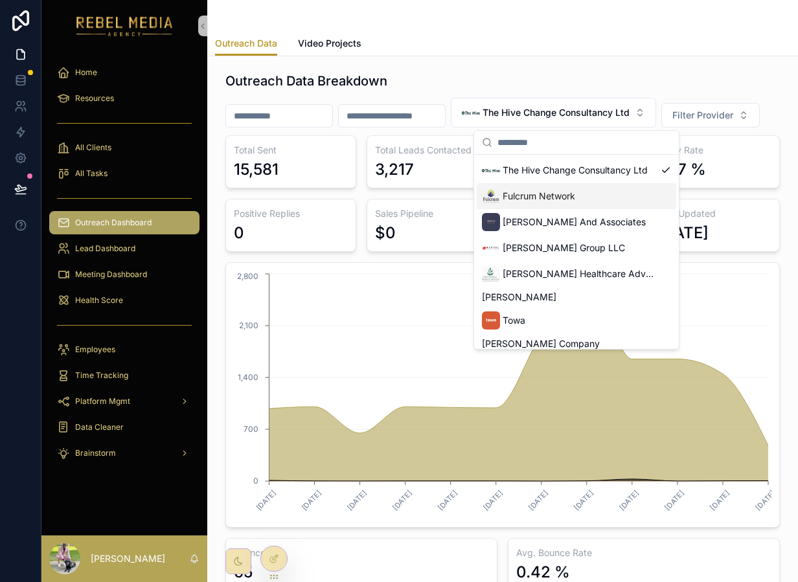
click at [538, 192] on span "Fulcrum Network" at bounding box center [539, 196] width 73 height 13
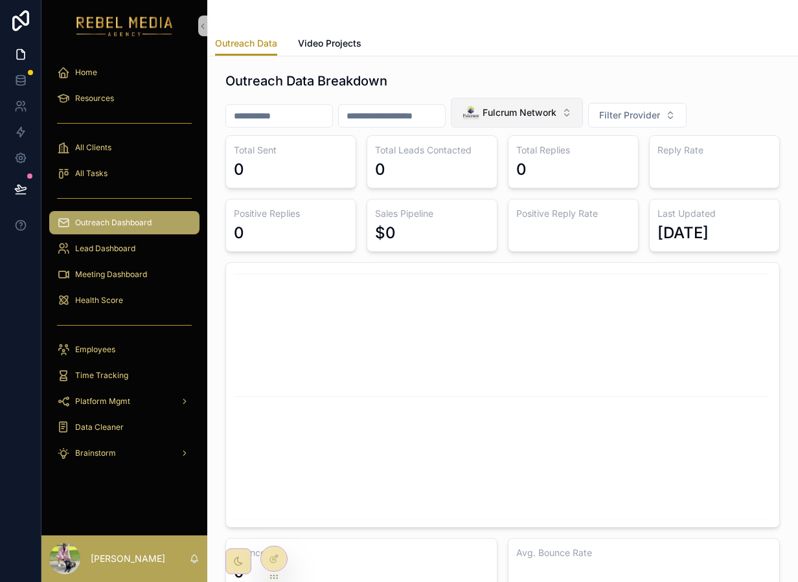
click at [548, 117] on span "Fulcrum Network" at bounding box center [520, 112] width 74 height 13
click at [641, 195] on div "Total Sent 0 Total Leads Contacted 0 Total Replies 0 Reply Rate Positive Replie…" at bounding box center [502, 363] width 554 height 456
click at [520, 102] on button "Fulcrum Network" at bounding box center [517, 113] width 132 height 30
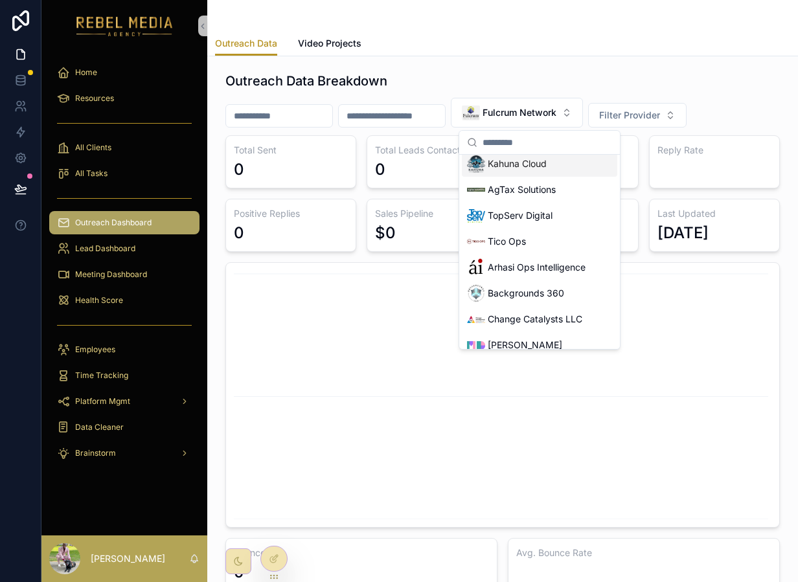
scroll to position [91, 0]
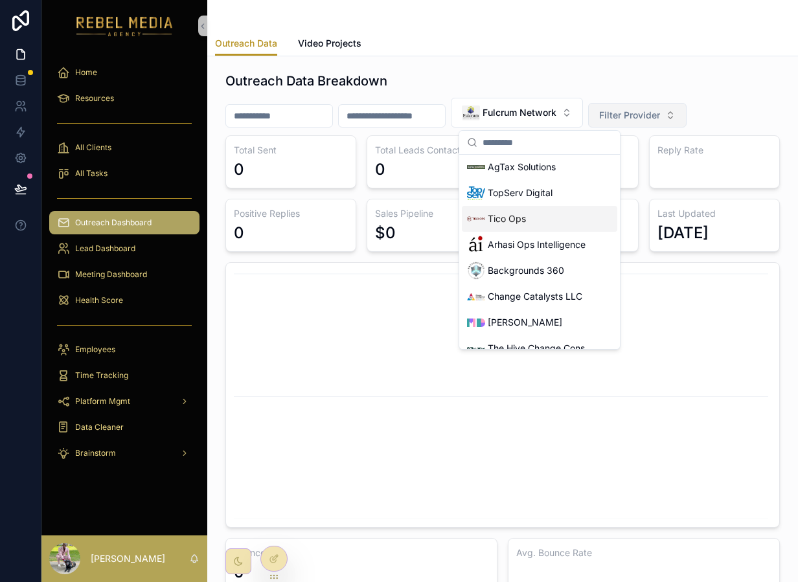
click at [622, 118] on span "Filter Provider" at bounding box center [629, 115] width 61 height 13
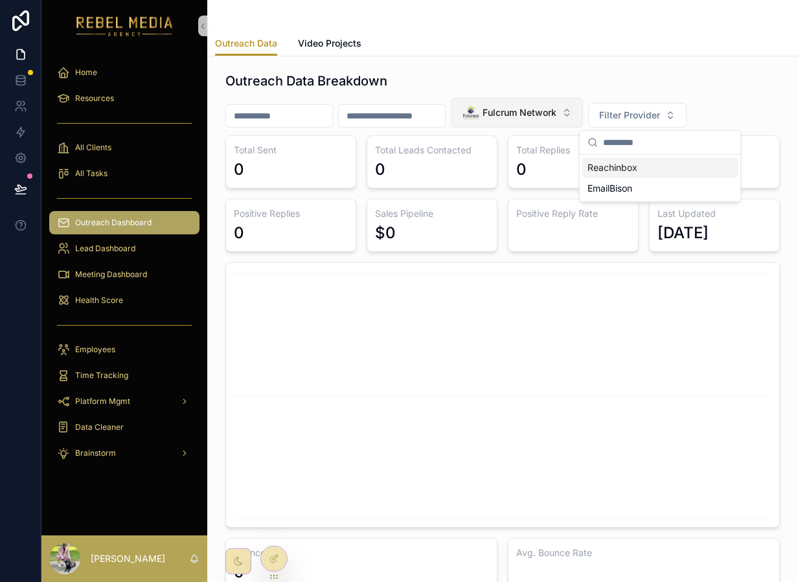
click at [552, 100] on button "Fulcrum Network" at bounding box center [517, 113] width 132 height 30
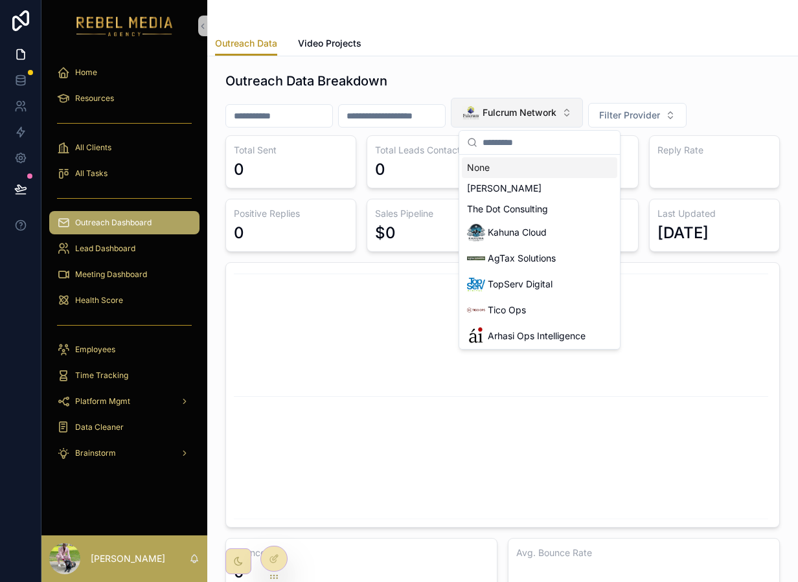
click at [551, 104] on div "Fulcrum Network" at bounding box center [509, 113] width 95 height 18
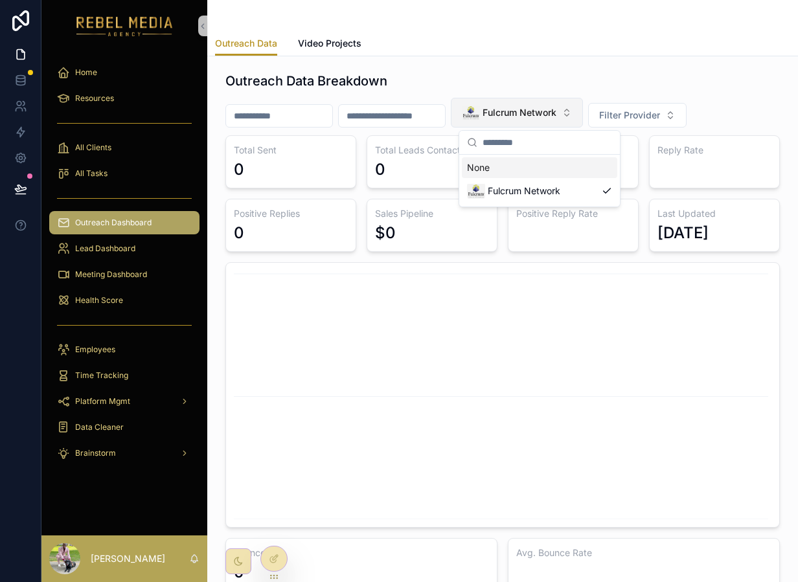
click at [551, 104] on div "Fulcrum Network" at bounding box center [509, 113] width 95 height 18
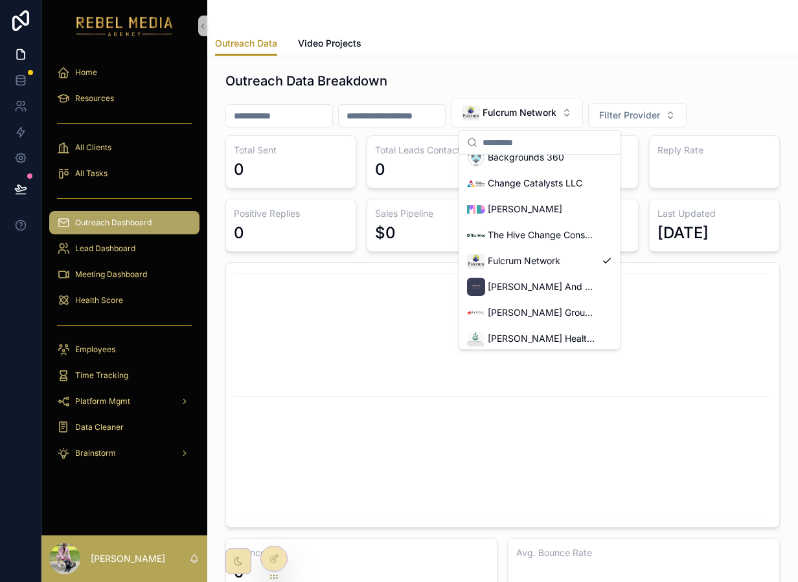
scroll to position [211, 0]
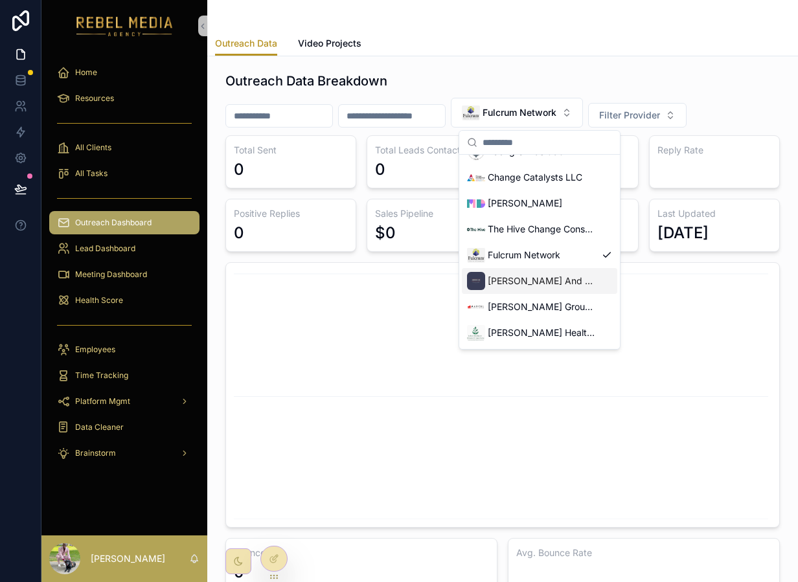
click at [515, 279] on span "[PERSON_NAME] And Associates" at bounding box center [542, 281] width 109 height 13
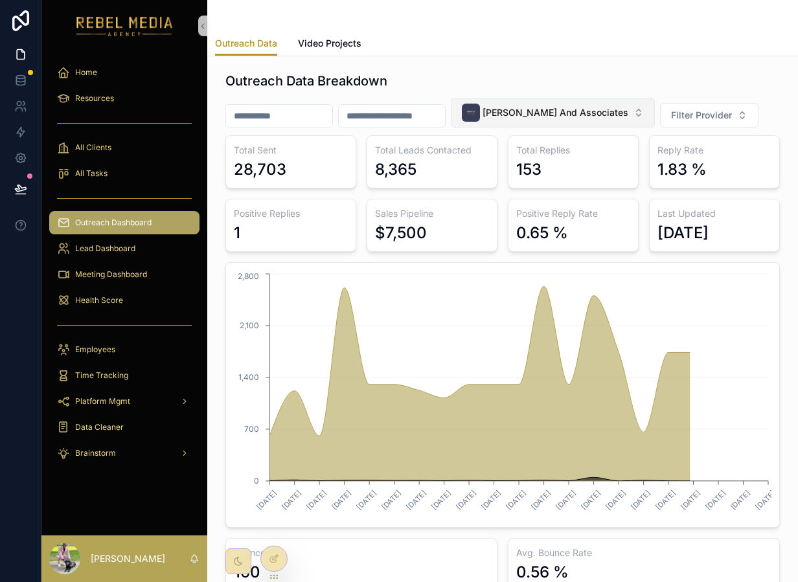
click at [510, 118] on span "[PERSON_NAME] And Associates" at bounding box center [556, 112] width 146 height 13
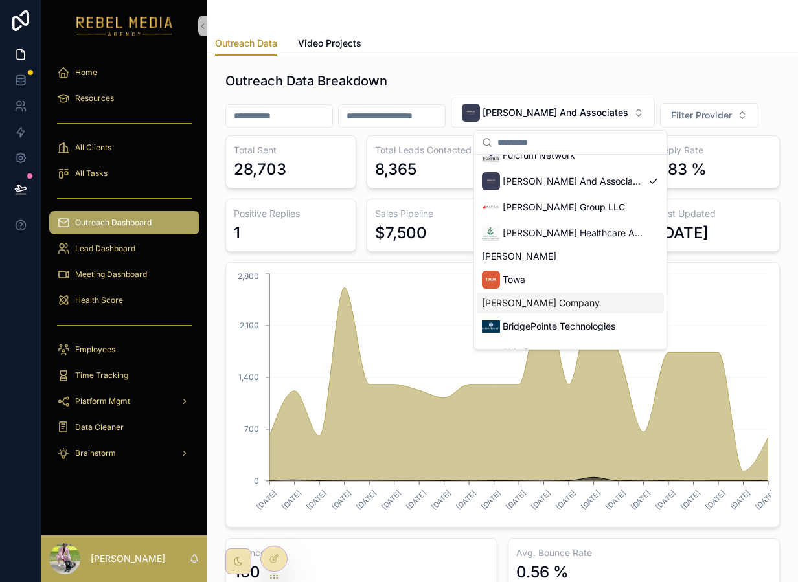
scroll to position [312, 0]
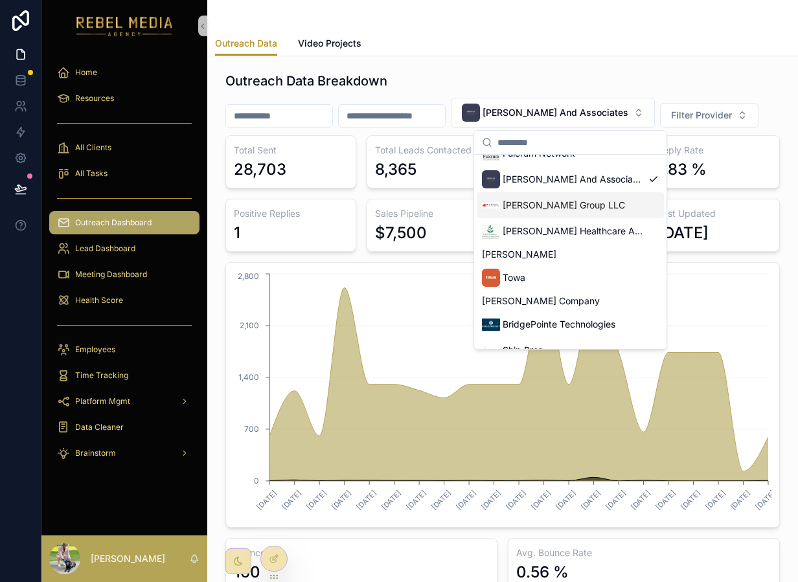
click at [547, 212] on div "[PERSON_NAME] Group LLC" at bounding box center [553, 205] width 143 height 18
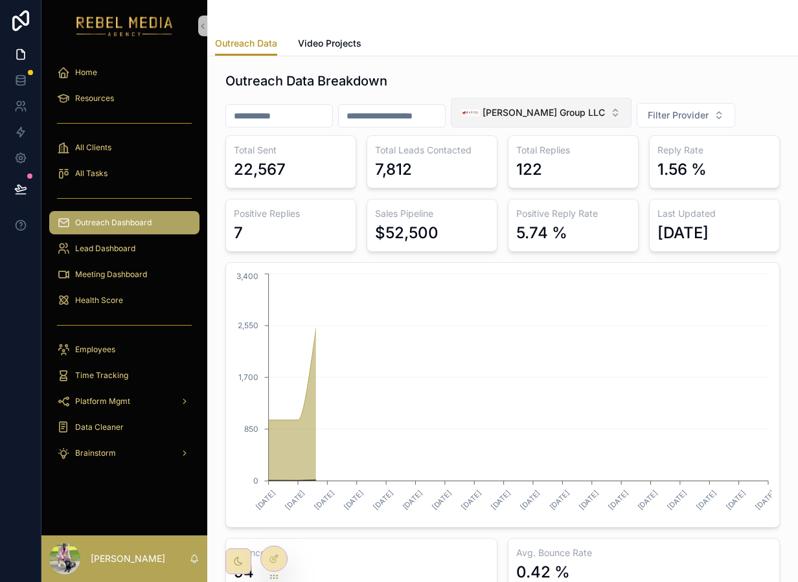
click at [522, 119] on span "[PERSON_NAME] Group LLC" at bounding box center [544, 112] width 122 height 13
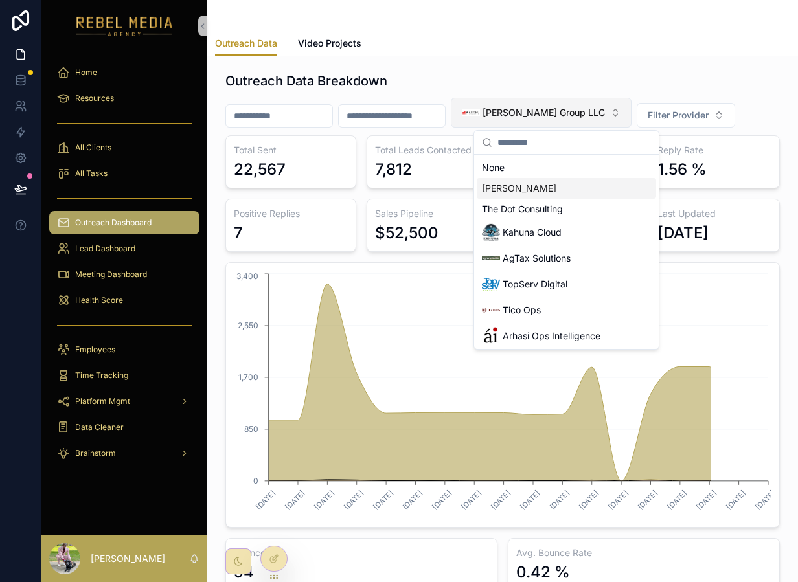
click at [532, 98] on button "[PERSON_NAME] Group LLC" at bounding box center [541, 113] width 181 height 30
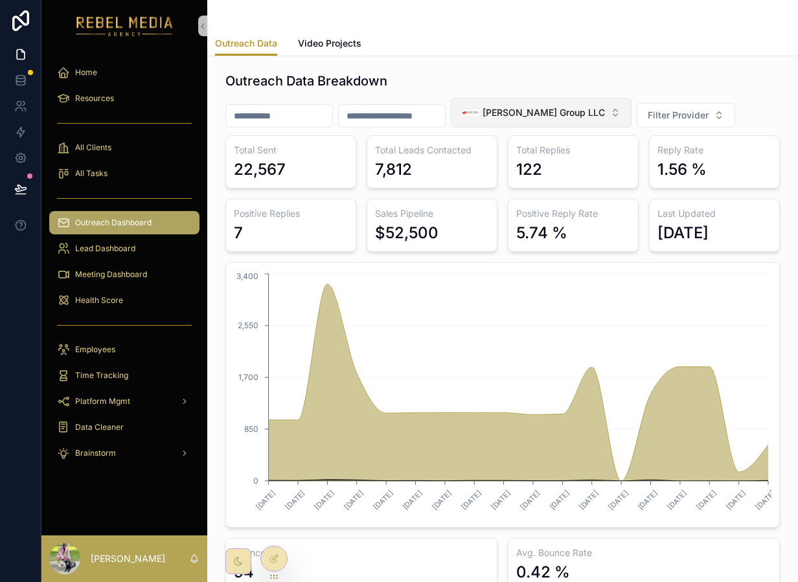
click at [525, 112] on span "[PERSON_NAME] Group LLC" at bounding box center [544, 112] width 122 height 13
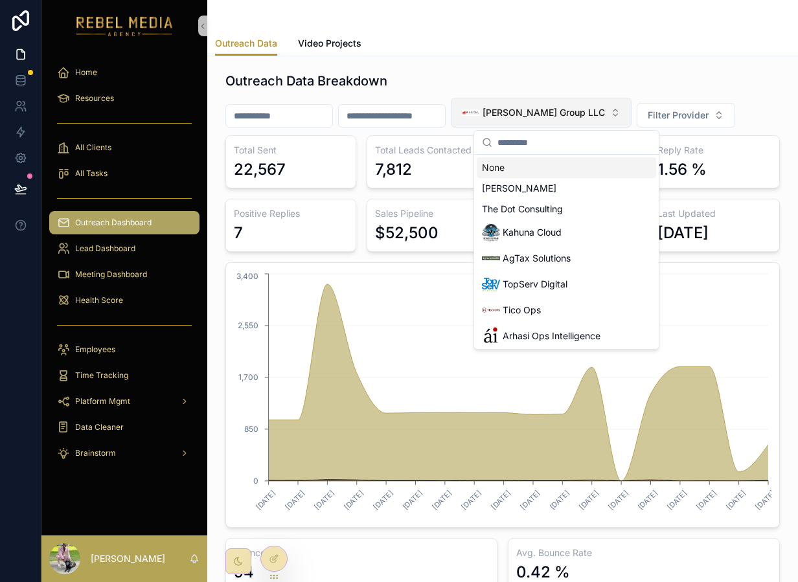
click at [523, 110] on span "[PERSON_NAME] Group LLC" at bounding box center [544, 112] width 122 height 13
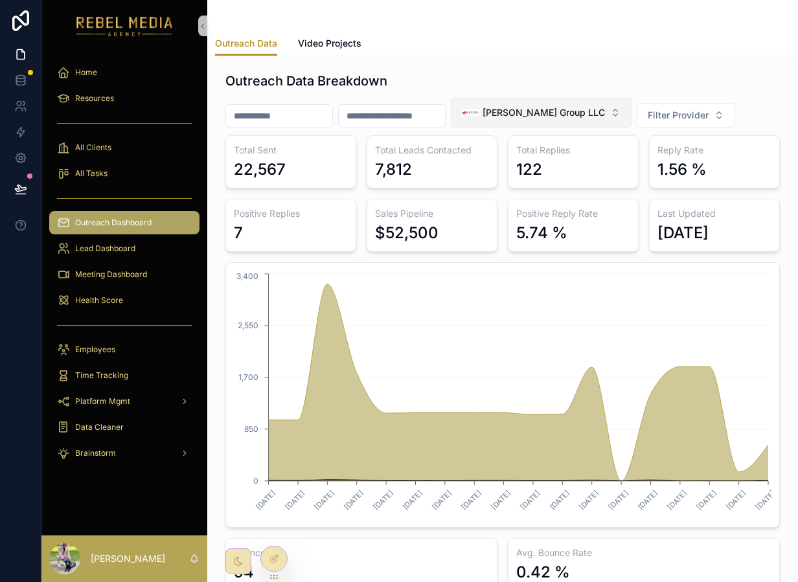
click at [559, 110] on span "[PERSON_NAME] Group LLC" at bounding box center [544, 112] width 122 height 13
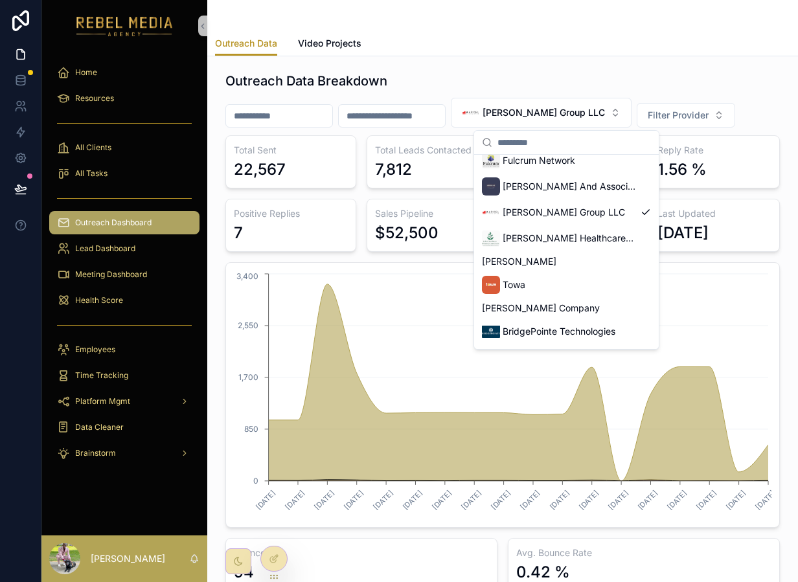
scroll to position [314, 0]
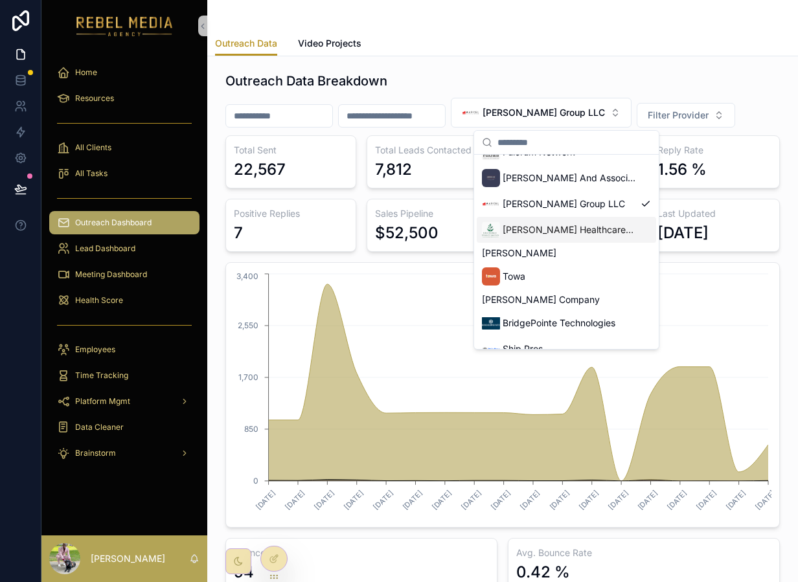
click at [554, 232] on span "[PERSON_NAME] Healthcare Advisors" at bounding box center [569, 229] width 133 height 13
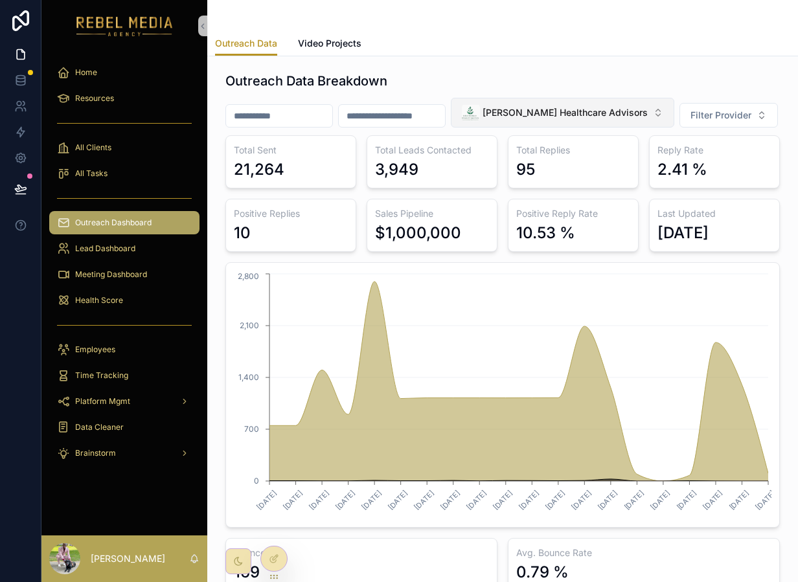
click at [546, 114] on span "[PERSON_NAME] Healthcare Advisors" at bounding box center [565, 112] width 165 height 13
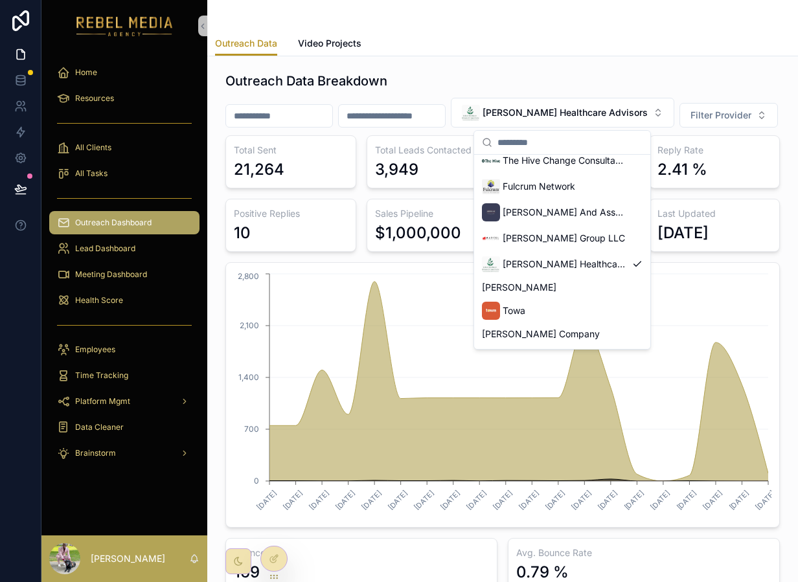
scroll to position [310, 0]
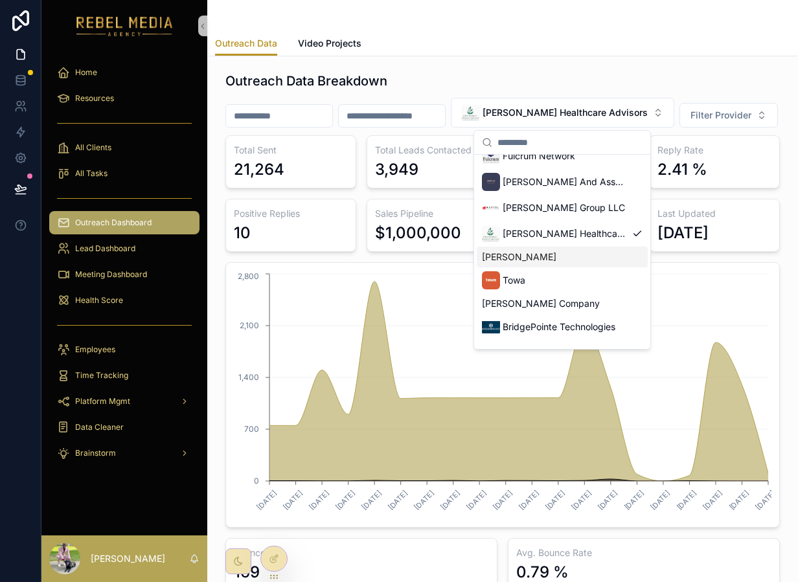
click at [554, 267] on div "[PERSON_NAME]" at bounding box center [562, 257] width 171 height 21
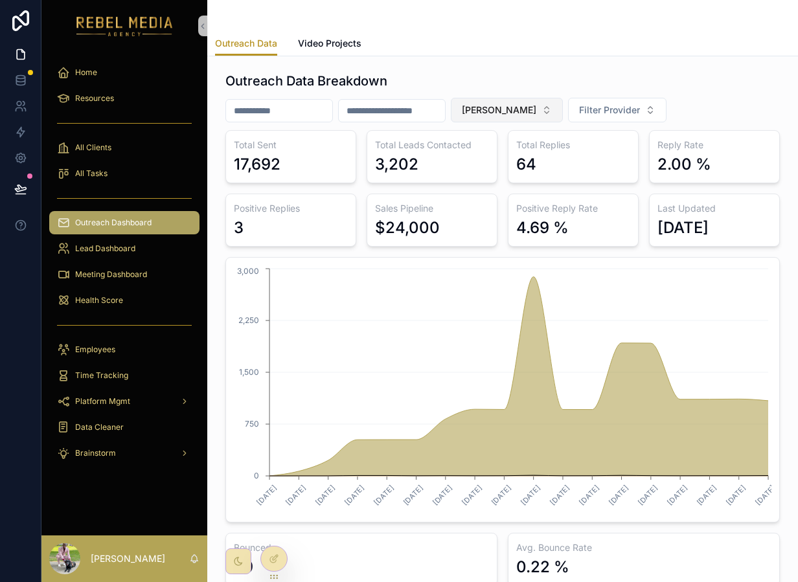
click at [563, 111] on button "[PERSON_NAME]" at bounding box center [507, 110] width 112 height 25
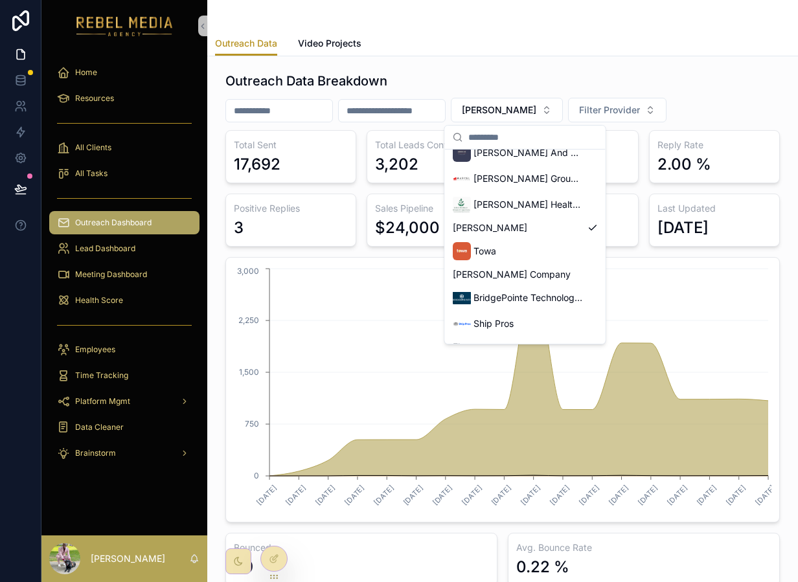
scroll to position [340, 0]
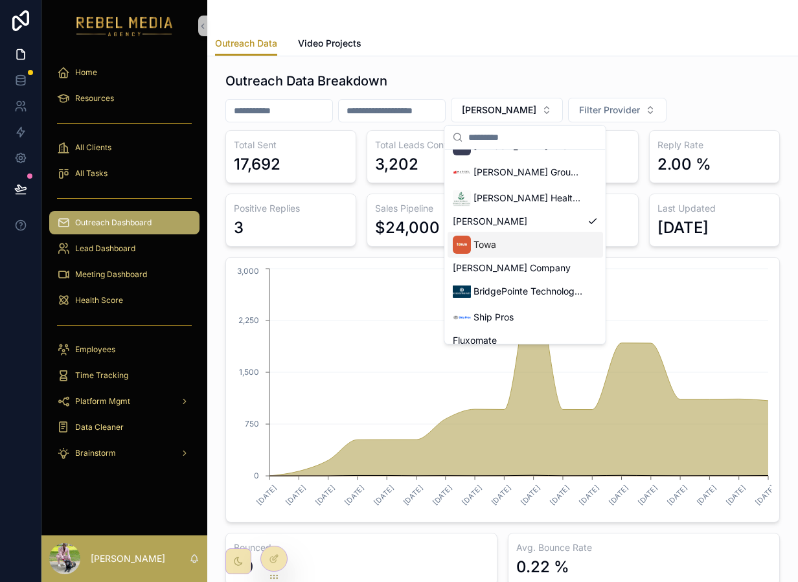
click at [507, 247] on div "Towa" at bounding box center [525, 245] width 155 height 26
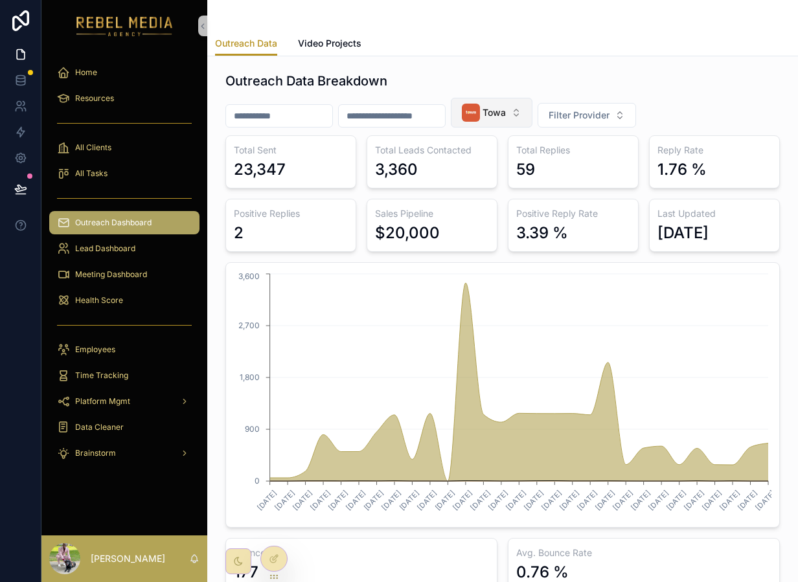
click at [506, 110] on span "Towa" at bounding box center [494, 112] width 23 height 13
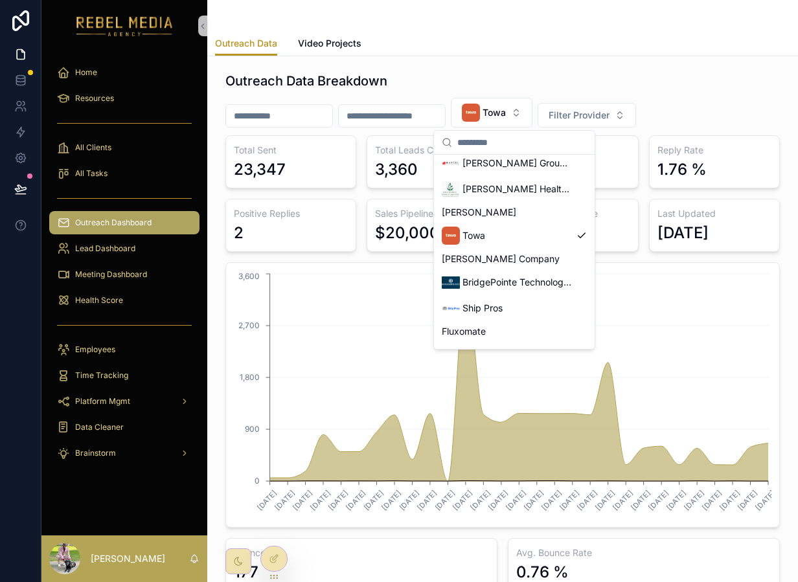
scroll to position [356, 0]
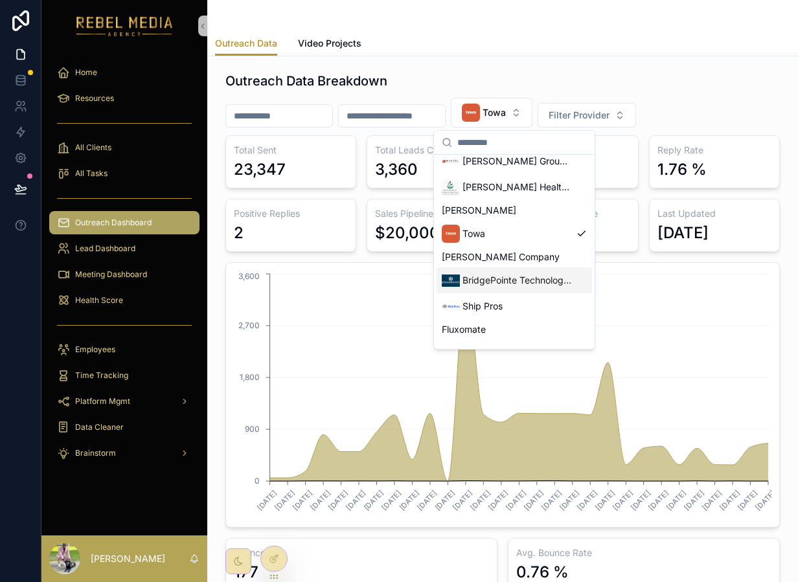
click at [497, 284] on span "BridgePointe Technologies" at bounding box center [517, 280] width 109 height 13
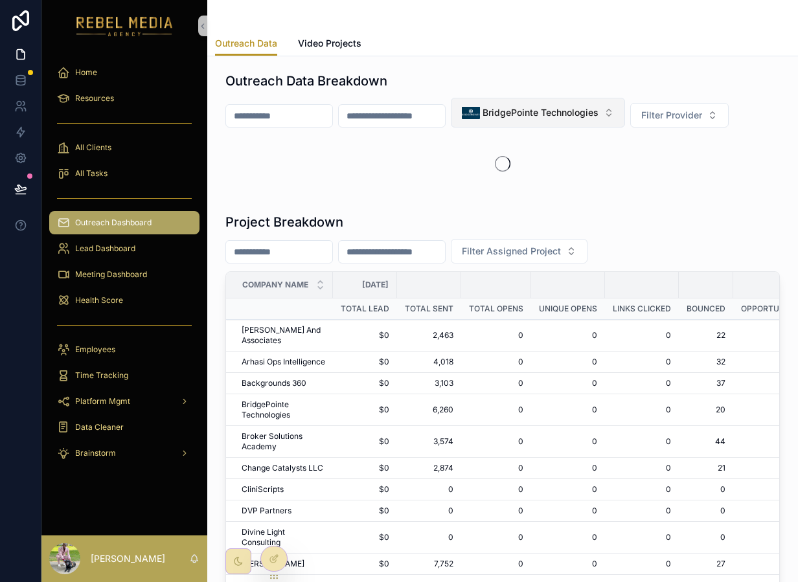
click at [505, 118] on div "BridgePointe Technologies" at bounding box center [530, 113] width 137 height 18
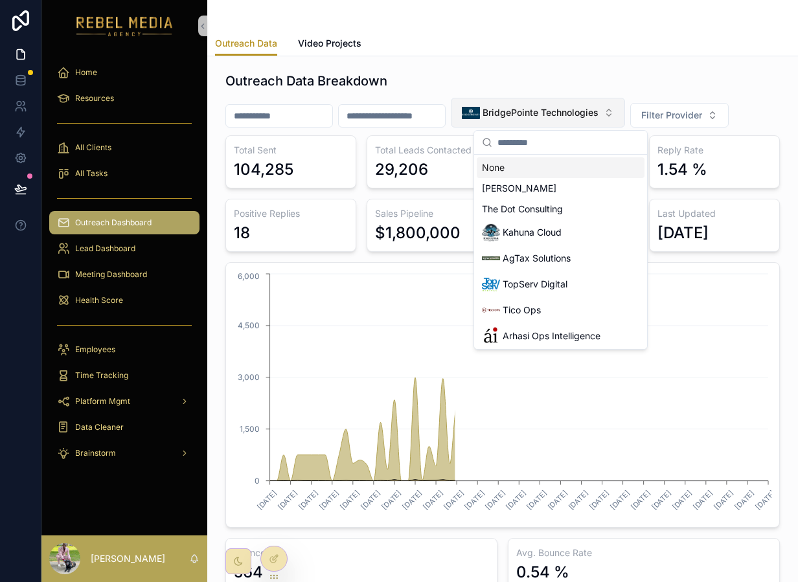
click at [505, 117] on div "BridgePointe Technologies" at bounding box center [530, 113] width 137 height 18
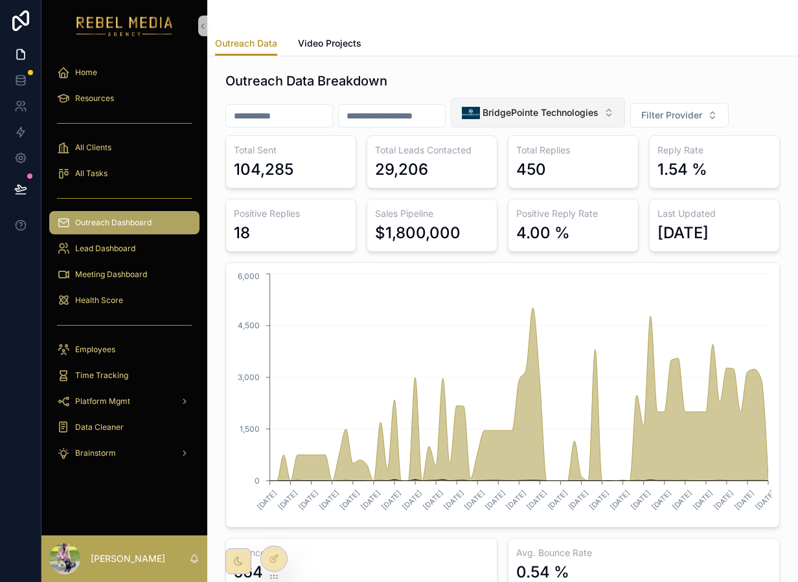
click at [505, 117] on span "BridgePointe Technologies" at bounding box center [541, 112] width 116 height 13
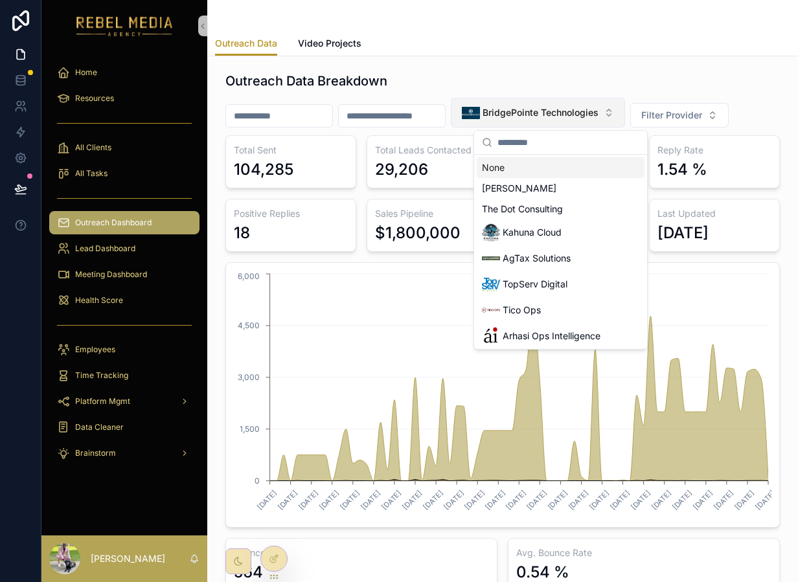
click at [505, 117] on span "BridgePointe Technologies" at bounding box center [541, 112] width 116 height 13
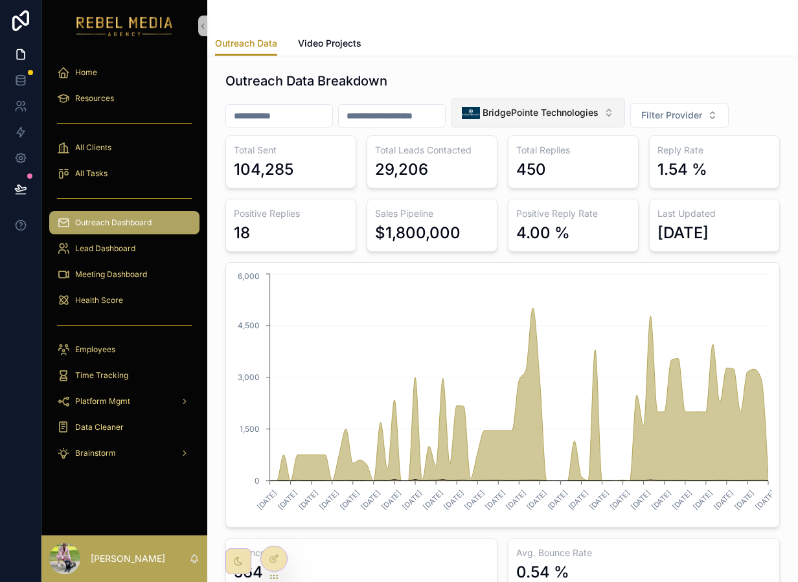
click at [505, 117] on span "BridgePointe Technologies" at bounding box center [541, 112] width 116 height 13
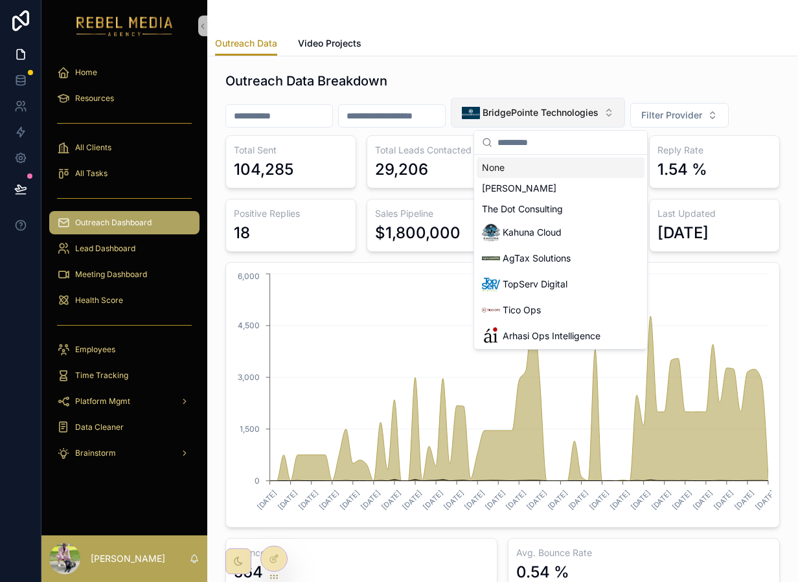
click at [505, 117] on span "BridgePointe Technologies" at bounding box center [541, 112] width 116 height 13
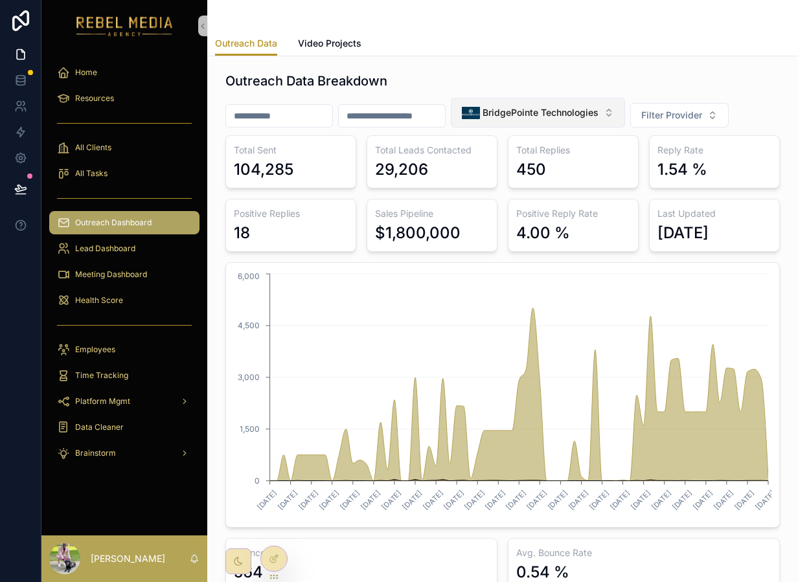
click at [514, 115] on span "BridgePointe Technologies" at bounding box center [541, 112] width 116 height 13
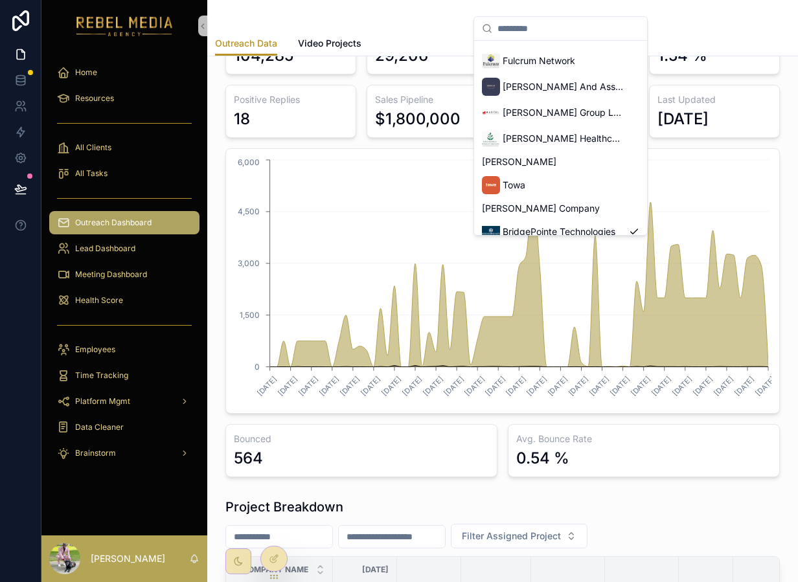
scroll to position [352, 0]
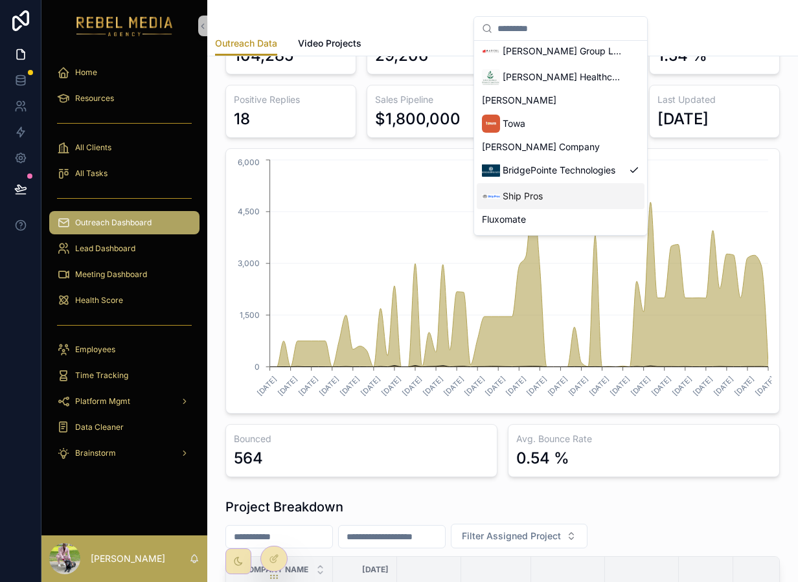
click at [541, 195] on span "Ship Pros" at bounding box center [523, 196] width 40 height 13
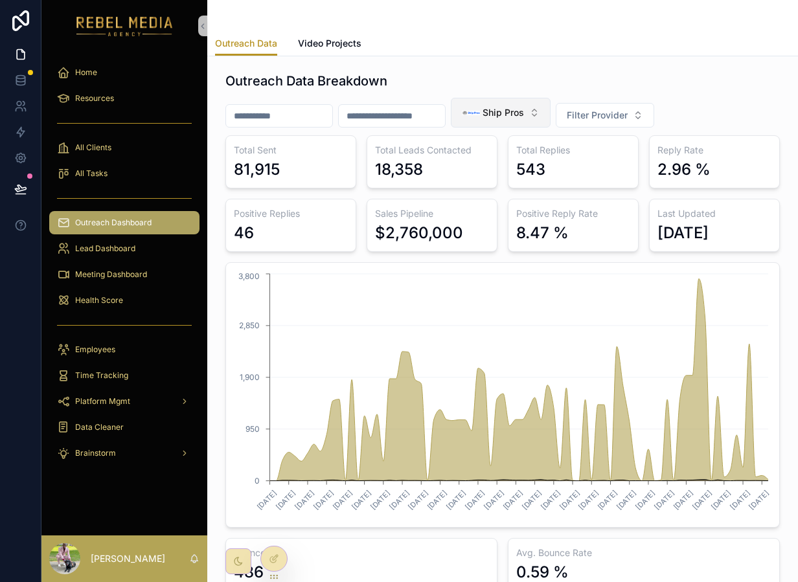
click at [537, 122] on button "Ship Pros" at bounding box center [501, 113] width 100 height 30
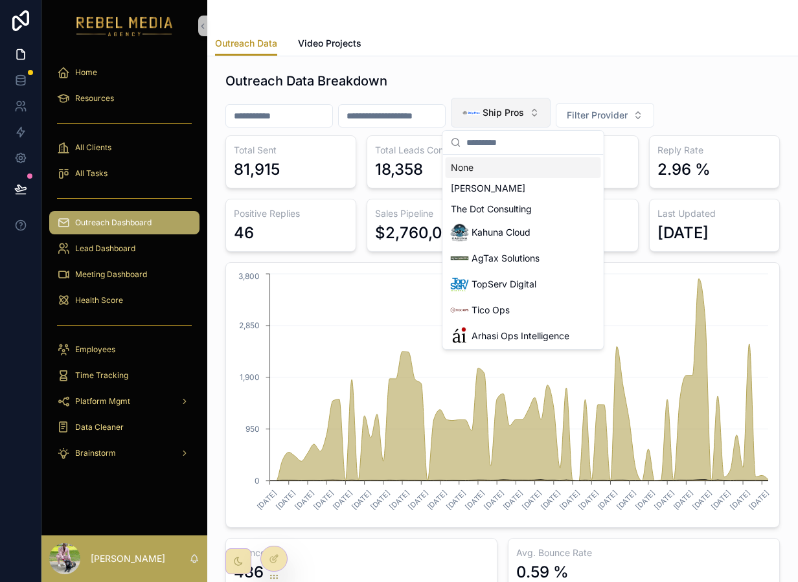
click at [537, 122] on button "Ship Pros" at bounding box center [501, 113] width 100 height 30
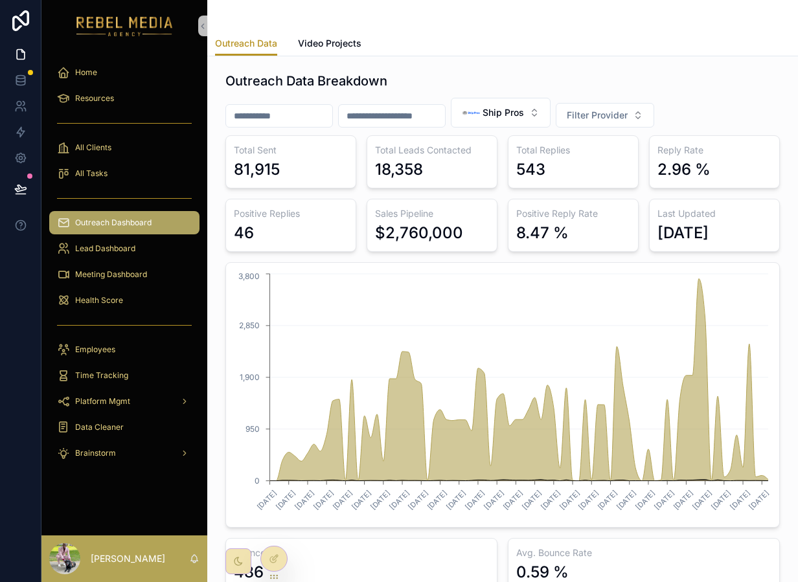
click at [422, 203] on div "Sales Pipeline $2,760,000" at bounding box center [432, 225] width 131 height 53
click at [422, 218] on h3 "Sales Pipeline" at bounding box center [432, 213] width 114 height 13
click at [455, 233] on div "$2,760,000" at bounding box center [419, 233] width 88 height 21
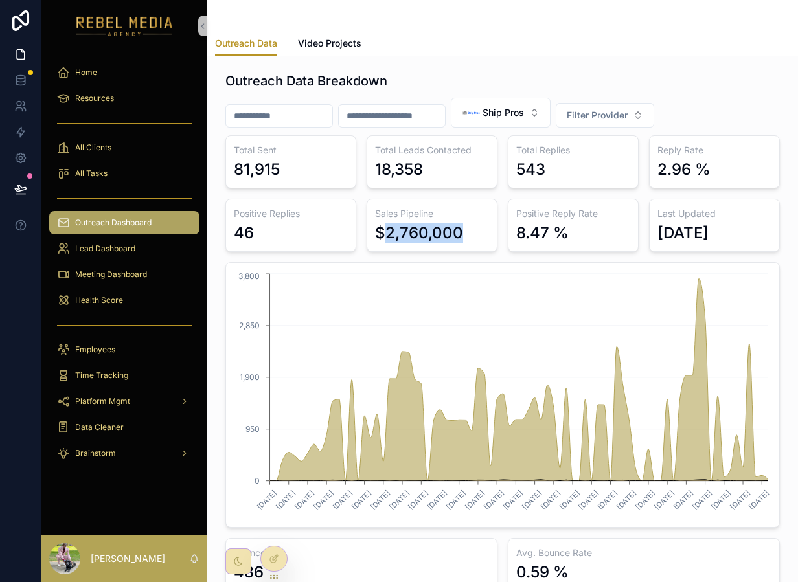
click at [455, 233] on div "$2,760,000" at bounding box center [419, 233] width 88 height 21
click at [518, 217] on h3 "Positive Reply Rate" at bounding box center [573, 213] width 114 height 13
click at [525, 217] on h3 "Positive Reply Rate" at bounding box center [573, 213] width 114 height 13
click at [516, 123] on button "Ship Pros" at bounding box center [501, 113] width 100 height 30
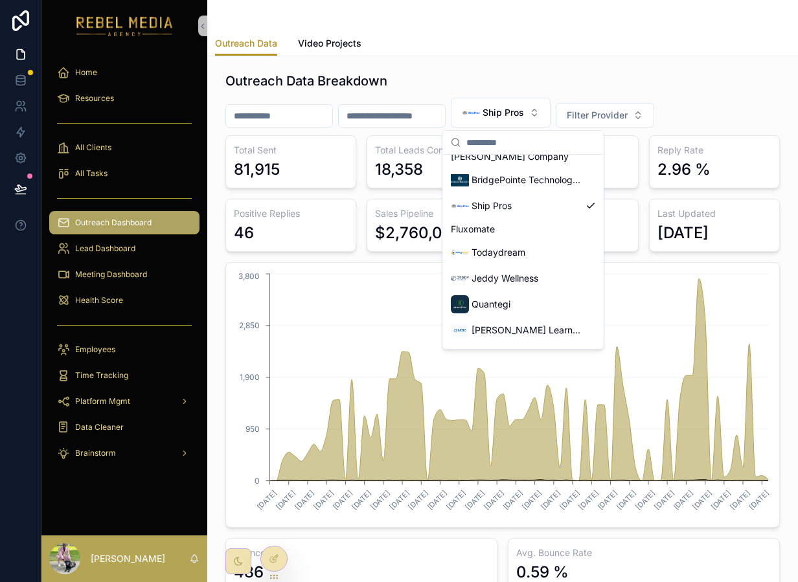
scroll to position [467, 0]
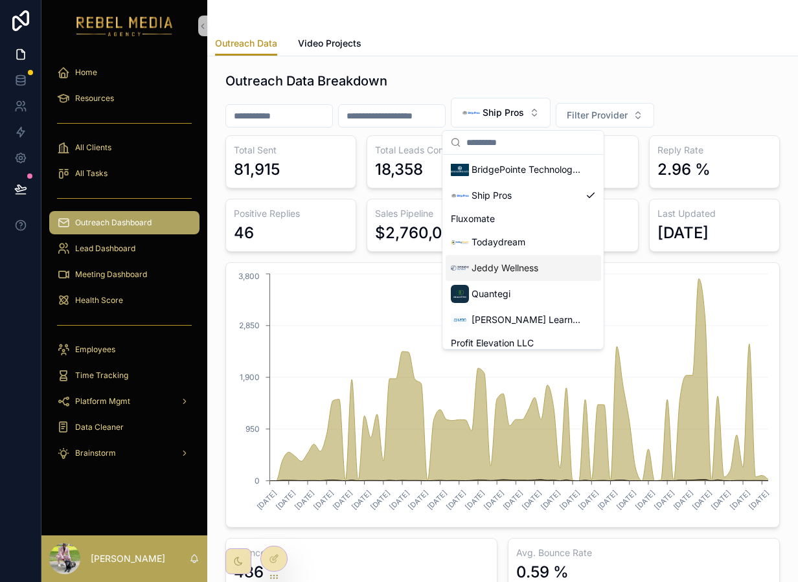
click at [511, 259] on div "Jeddy Wellness" at bounding box center [494, 268] width 87 height 18
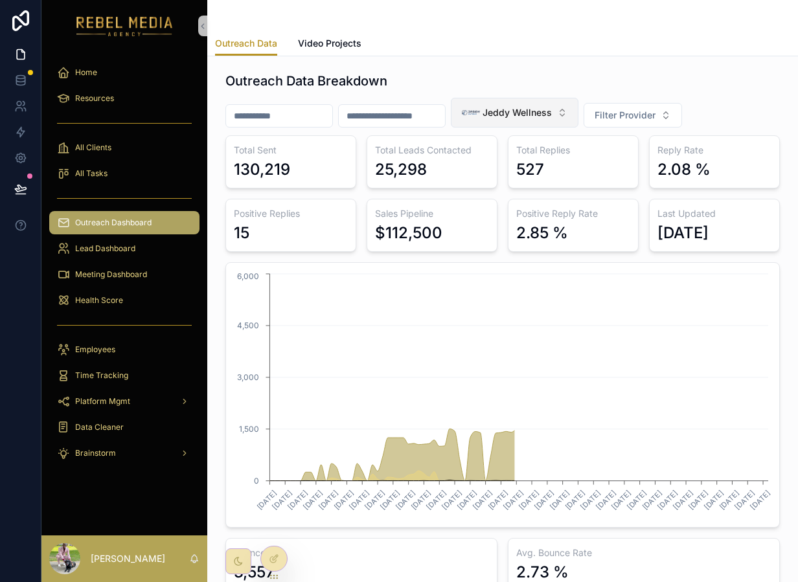
click at [510, 106] on span "Jeddy Wellness" at bounding box center [517, 112] width 69 height 13
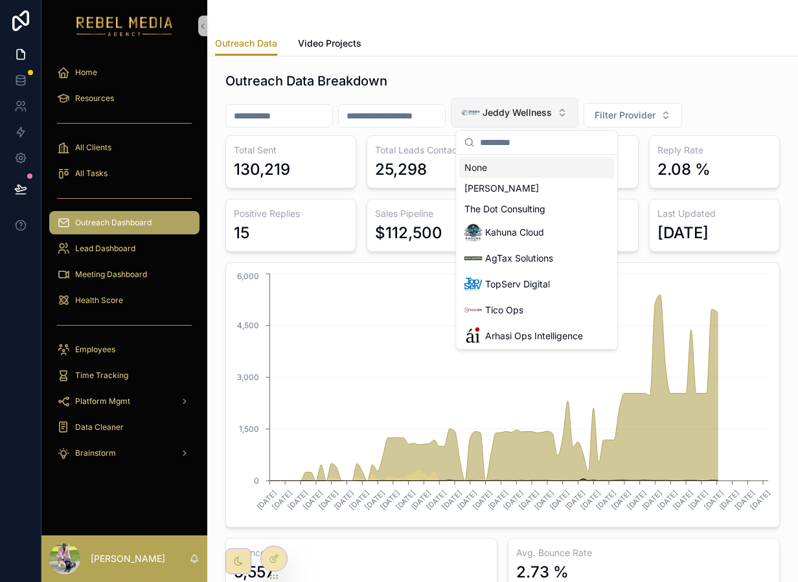
click at [510, 106] on span "Jeddy Wellness" at bounding box center [517, 112] width 69 height 13
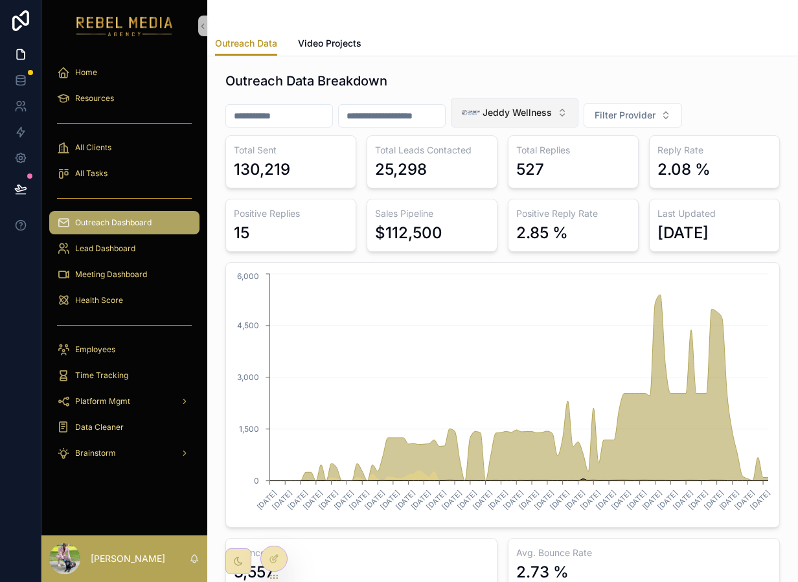
click at [513, 111] on span "Jeddy Wellness" at bounding box center [517, 112] width 69 height 13
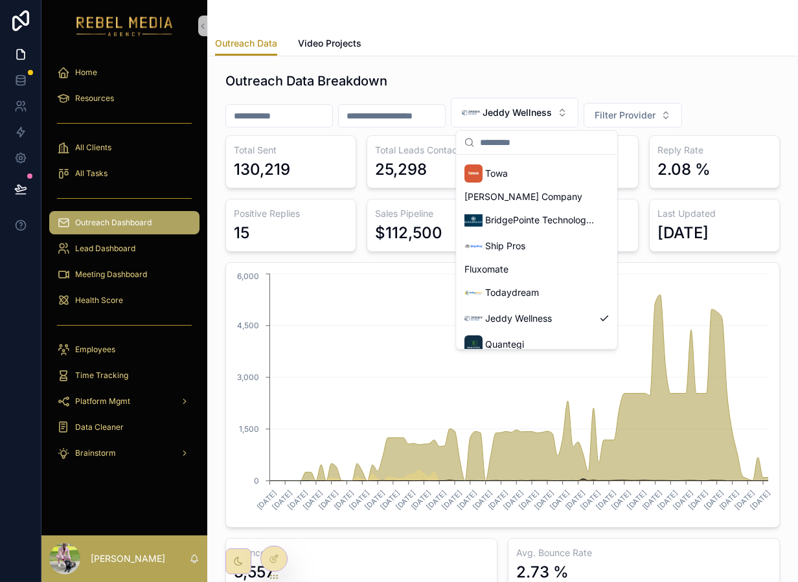
scroll to position [542, 0]
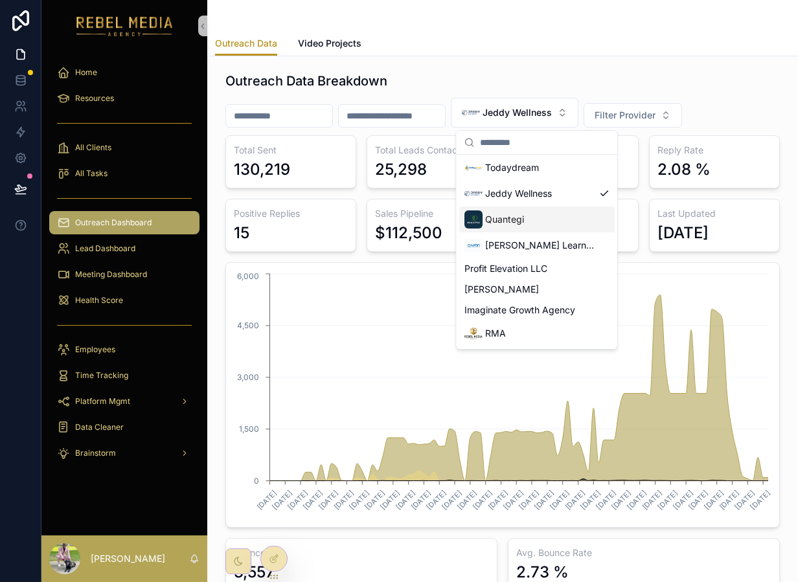
click at [524, 225] on div "Quantegi" at bounding box center [536, 220] width 155 height 26
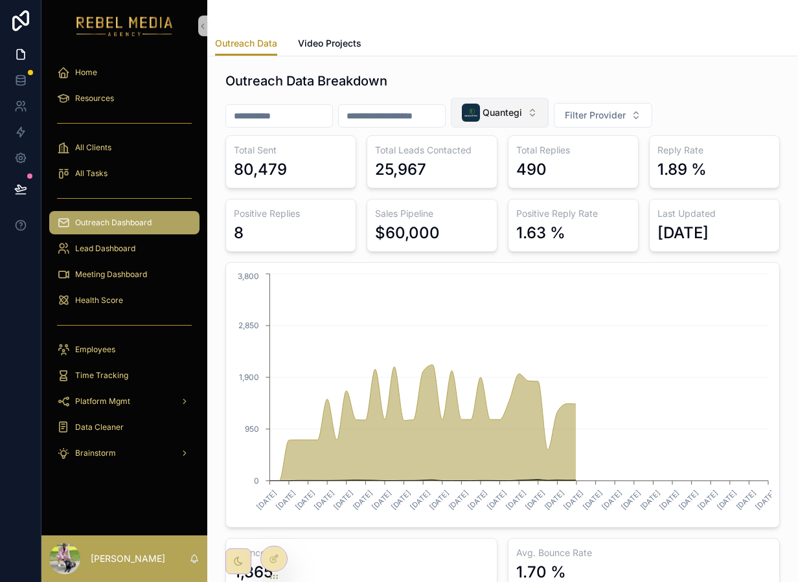
click at [519, 115] on span "Quantegi" at bounding box center [503, 112] width 40 height 13
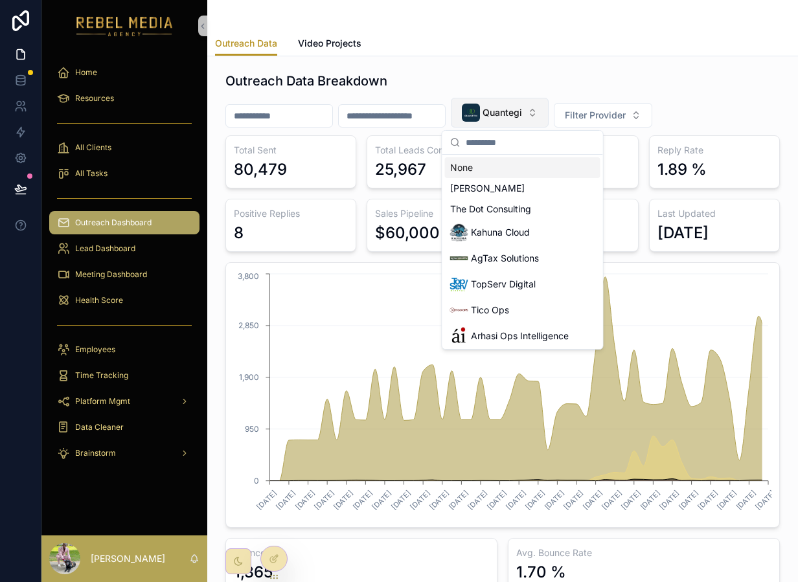
click at [519, 115] on span "Quantegi" at bounding box center [503, 112] width 40 height 13
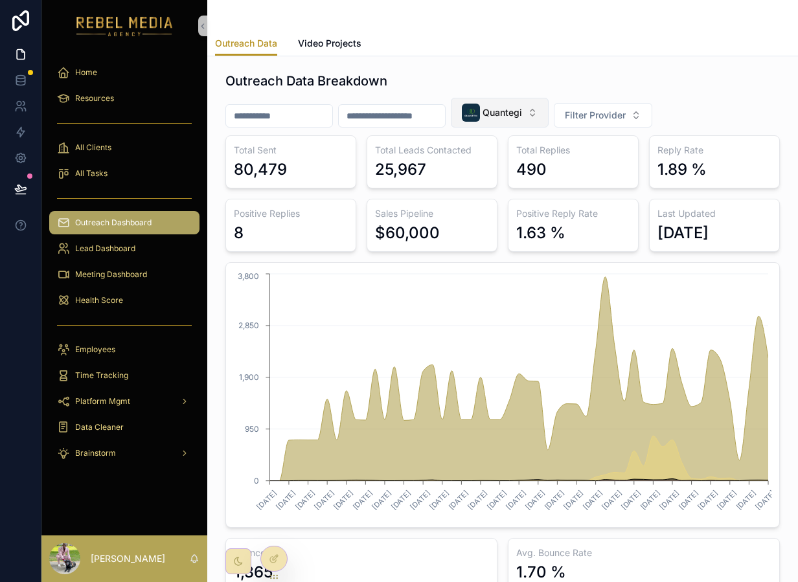
click at [519, 115] on span "Quantegi" at bounding box center [503, 112] width 40 height 13
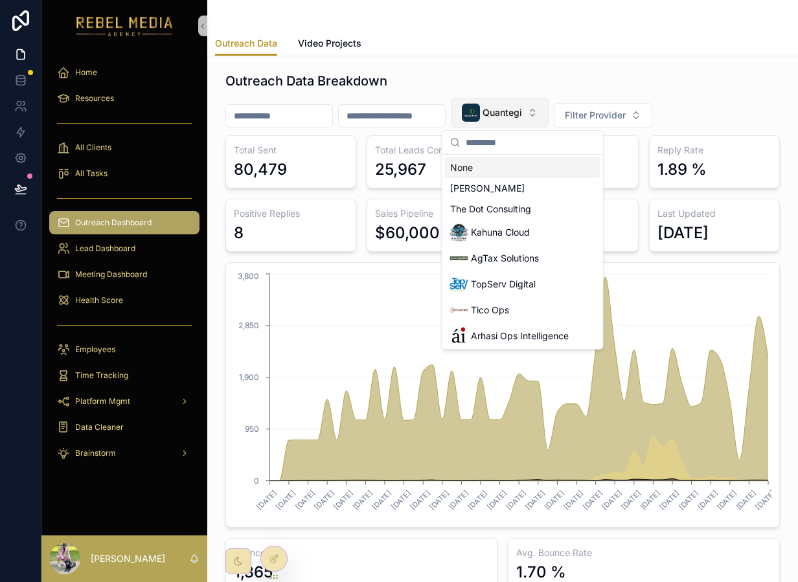
click at [519, 115] on span "Quantegi" at bounding box center [503, 112] width 40 height 13
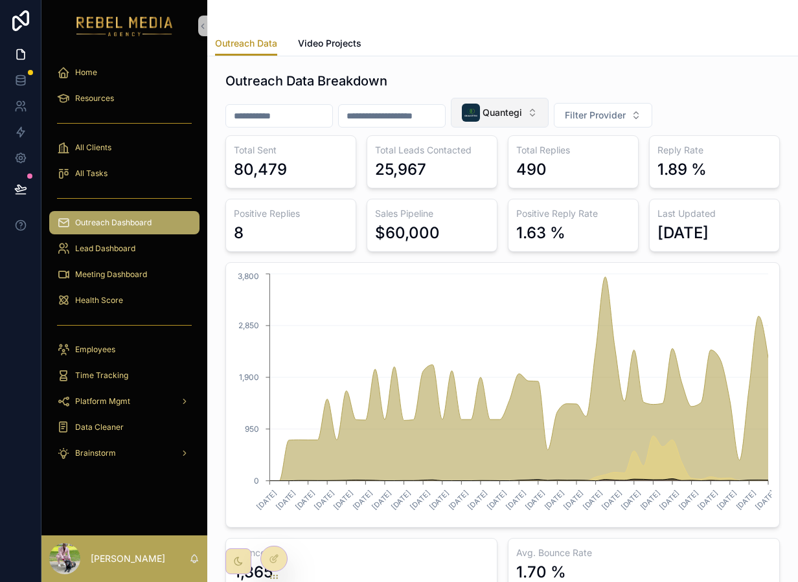
click at [519, 115] on span "Quantegi" at bounding box center [503, 112] width 40 height 13
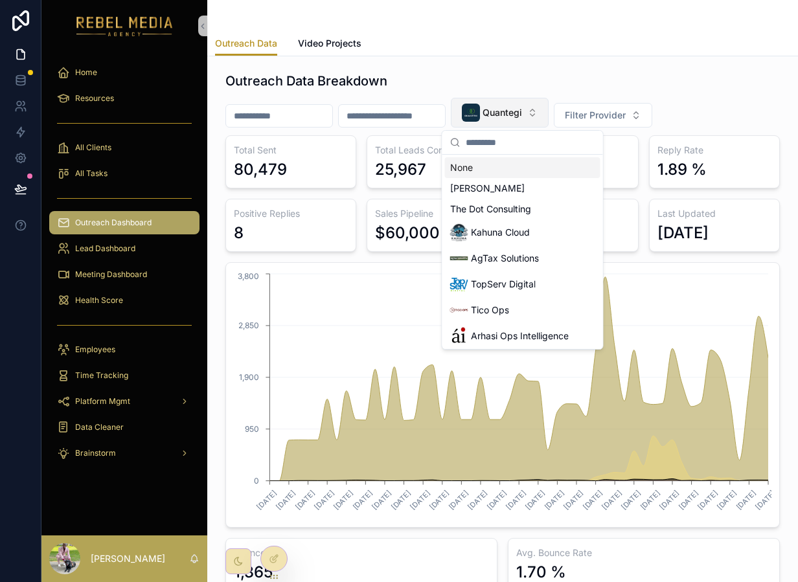
click at [519, 115] on span "Quantegi" at bounding box center [503, 112] width 40 height 13
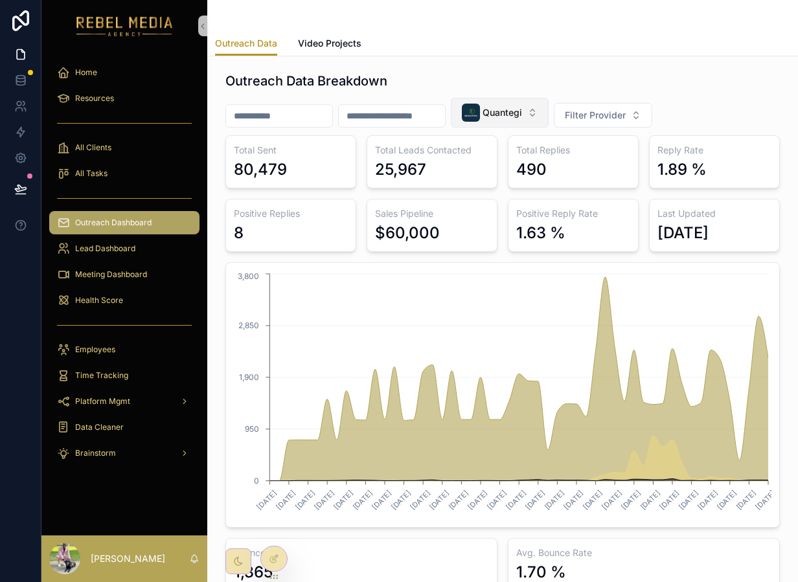
click at [531, 124] on button "Quantegi" at bounding box center [500, 113] width 98 height 30
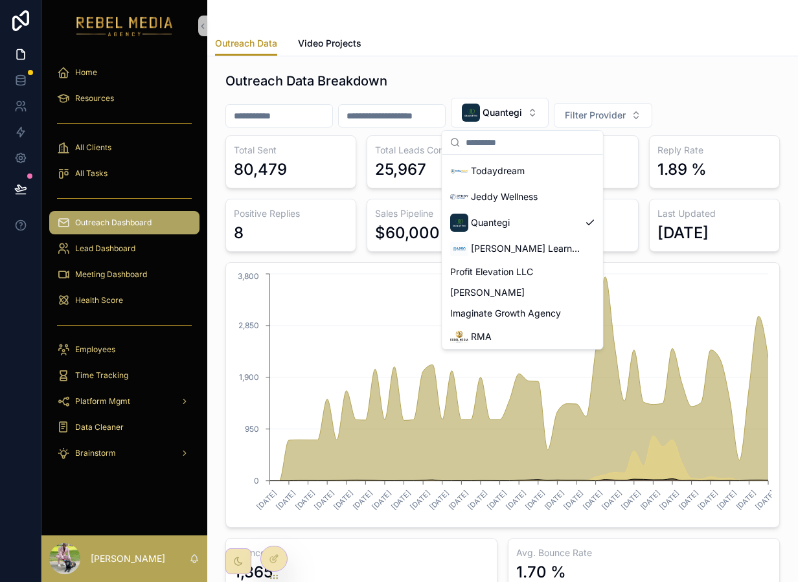
scroll to position [539, 0]
drag, startPoint x: 514, startPoint y: 247, endPoint x: 564, endPoint y: 24, distance: 228.5
click at [514, 247] on span "[PERSON_NAME] Learning Collaboration" at bounding box center [525, 248] width 109 height 13
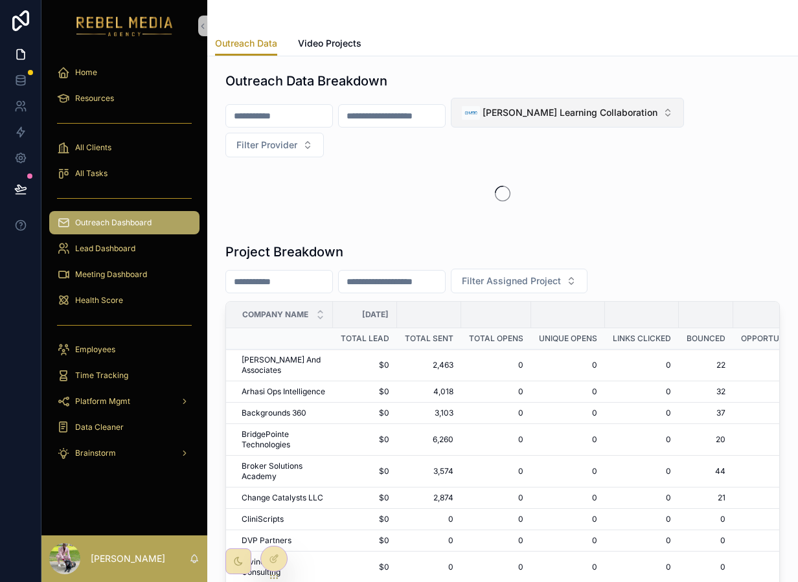
click at [480, 111] on div "Select Button" at bounding box center [471, 113] width 18 height 18
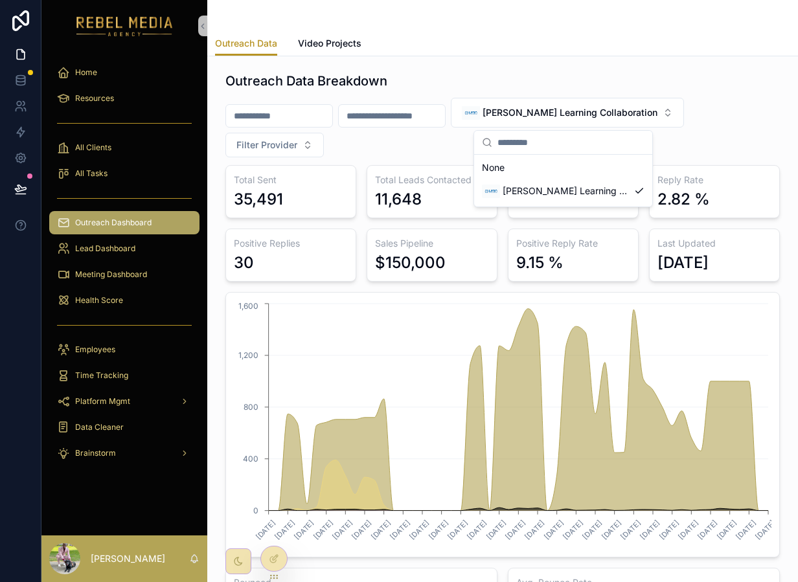
click at [515, 73] on div "Outreach Data Breakdown" at bounding box center [502, 81] width 554 height 18
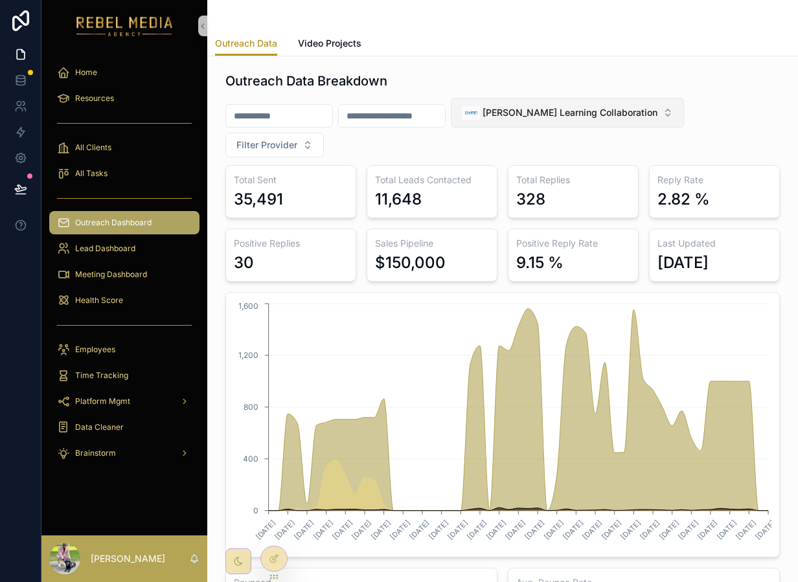
click at [552, 120] on div "[PERSON_NAME] Learning Collaboration" at bounding box center [560, 113] width 196 height 18
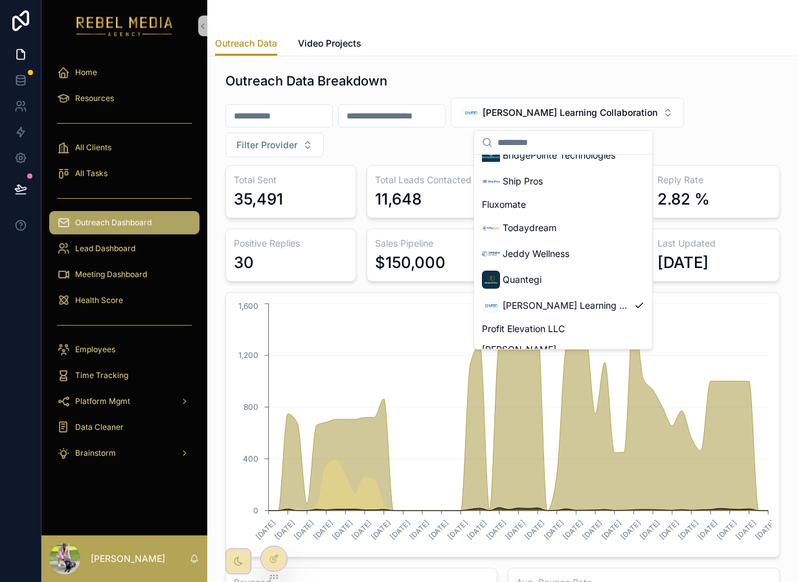
scroll to position [542, 0]
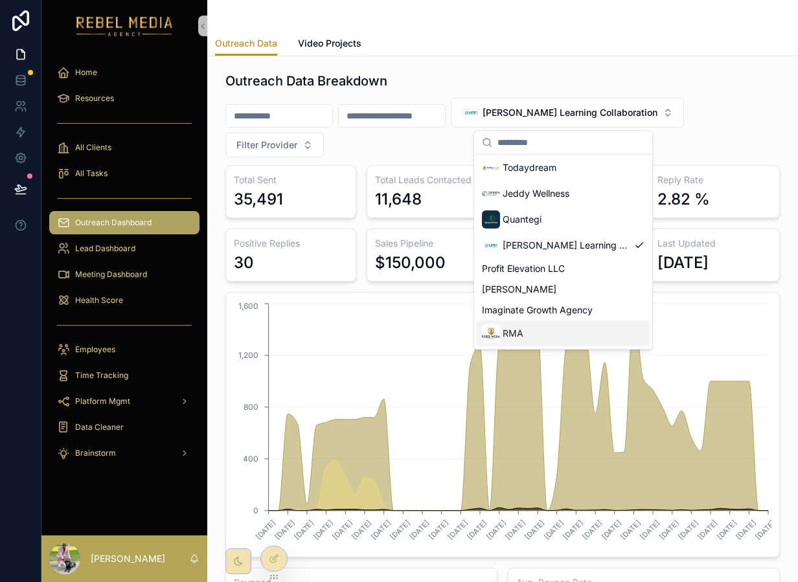
click at [519, 327] on span "RMA" at bounding box center [513, 333] width 21 height 13
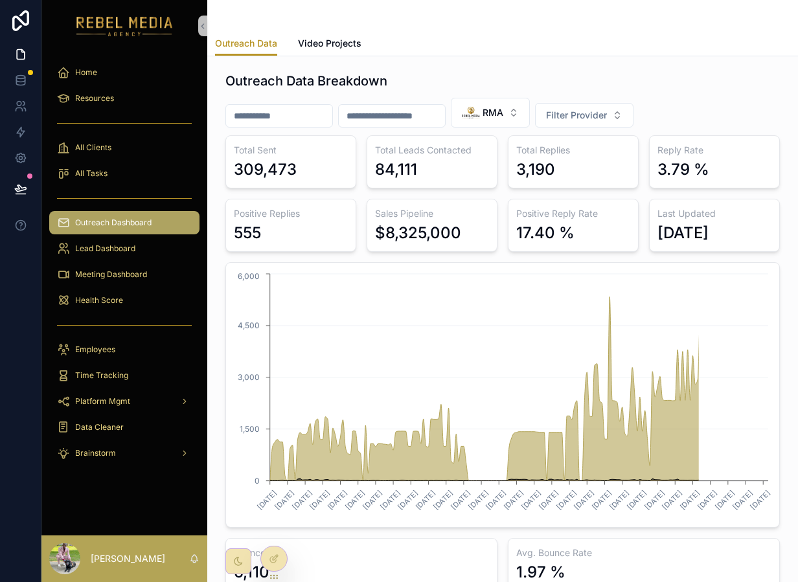
click at [465, 225] on div "$8,325,000" at bounding box center [432, 233] width 114 height 21
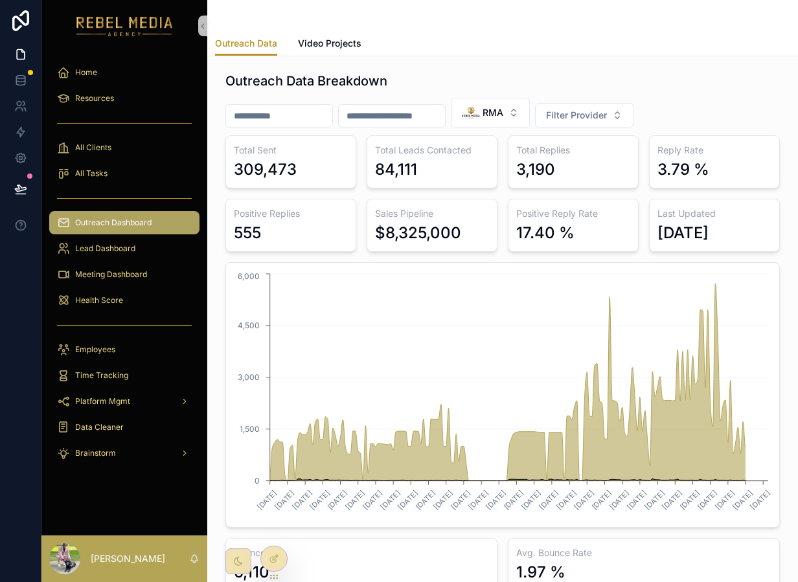
click at [465, 225] on div "$8,325,000" at bounding box center [432, 233] width 114 height 21
click at [459, 228] on div "$8,325,000" at bounding box center [418, 233] width 86 height 21
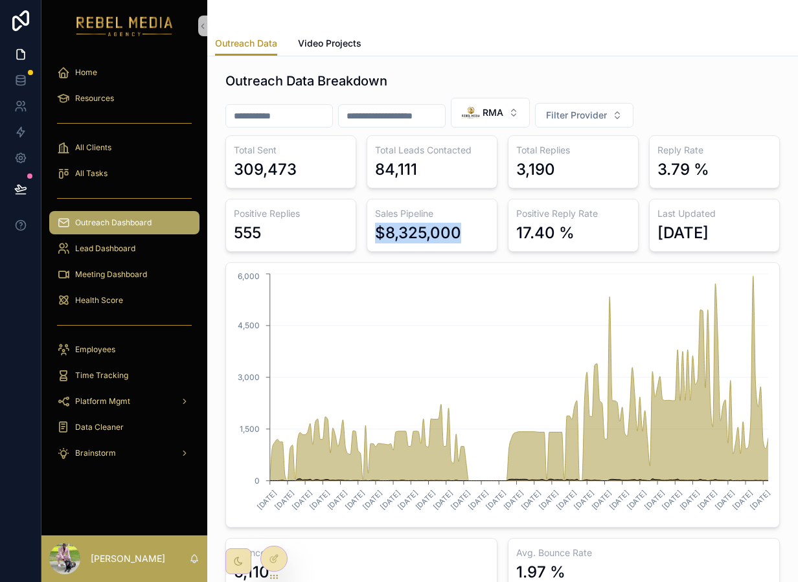
click at [459, 228] on div "$8,325,000" at bounding box center [418, 233] width 86 height 21
click at [464, 170] on div "84,111" at bounding box center [432, 169] width 114 height 21
click at [396, 230] on div "$8,325,000" at bounding box center [418, 233] width 86 height 21
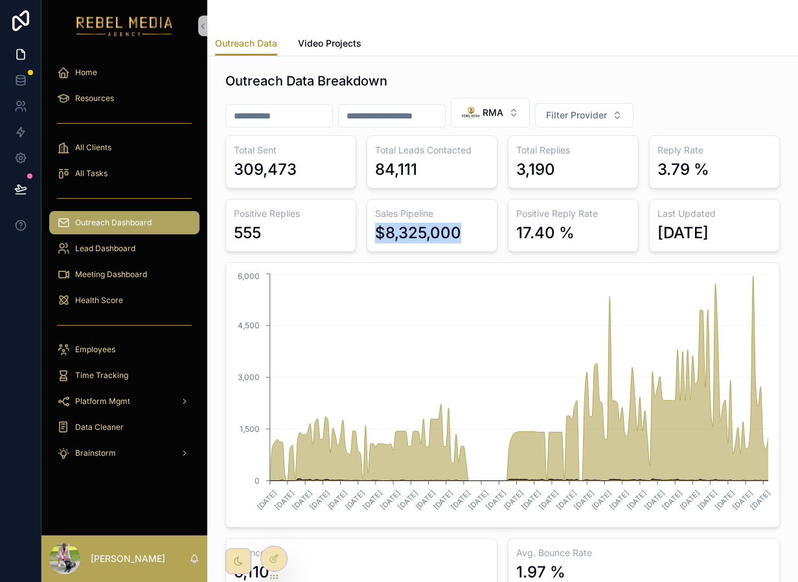
click at [396, 230] on div "$8,325,000" at bounding box center [418, 233] width 86 height 21
click at [277, 176] on div "309,473" at bounding box center [265, 169] width 63 height 21
click at [575, 161] on div "3,190" at bounding box center [573, 169] width 114 height 21
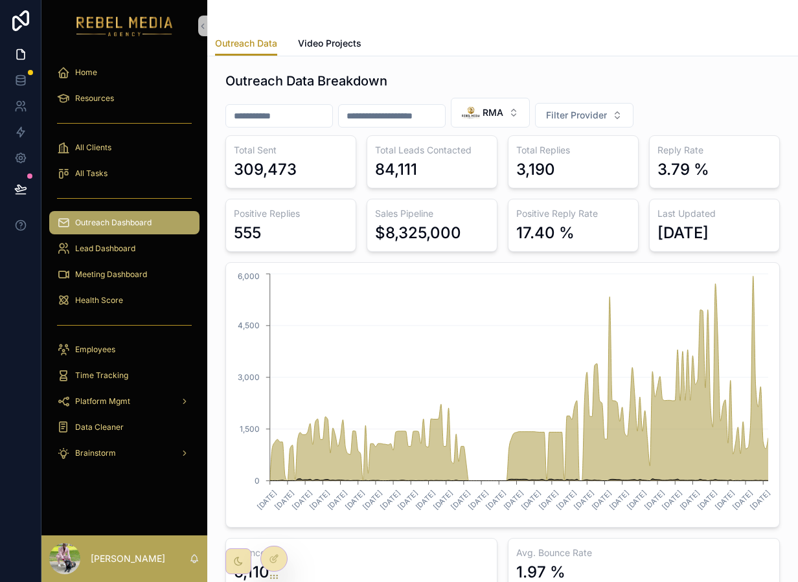
click at [575, 161] on div "3,190" at bounding box center [573, 169] width 114 height 21
click at [556, 164] on div "3,190" at bounding box center [573, 169] width 114 height 21
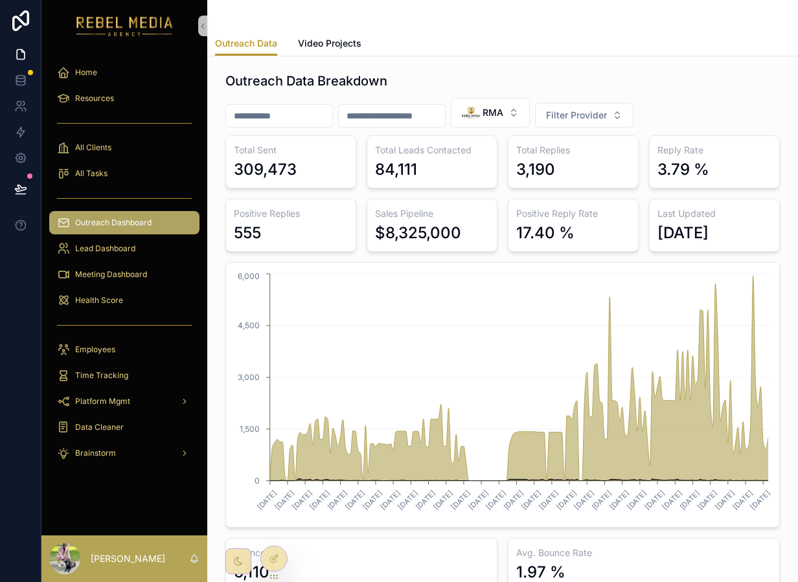
click at [683, 166] on div "3.79 %" at bounding box center [683, 169] width 52 height 21
click at [367, 113] on input "scrollable content" at bounding box center [392, 116] width 106 height 18
click at [315, 117] on input "scrollable content" at bounding box center [279, 116] width 106 height 18
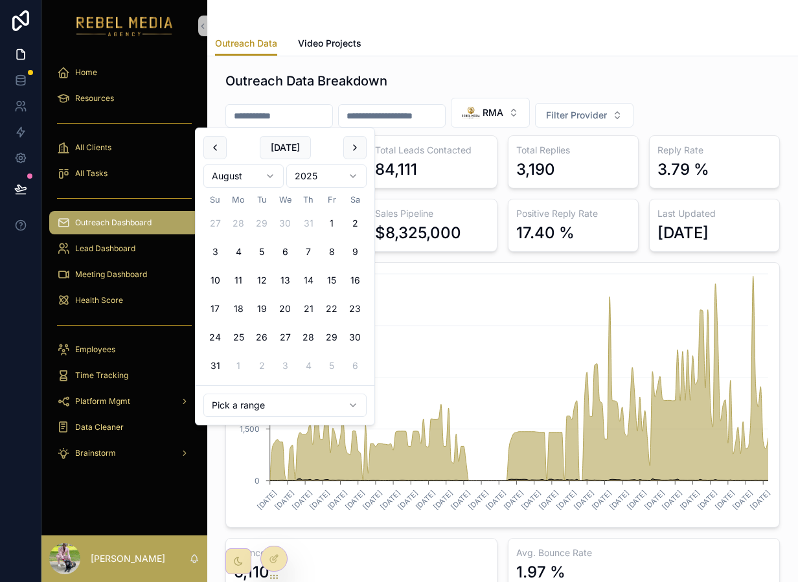
click at [365, 94] on div "Outreach Data Breakdown RMA Filter Provider Total Sent 309,473 Total Leads Cont…" at bounding box center [502, 332] width 554 height 520
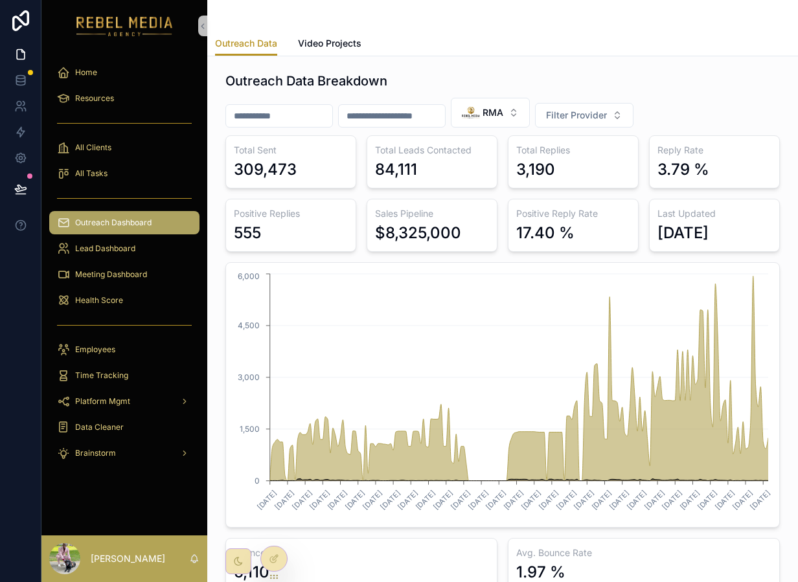
click at [417, 228] on div "$8,325,000" at bounding box center [418, 233] width 86 height 21
